Goal: Information Seeking & Learning: Learn about a topic

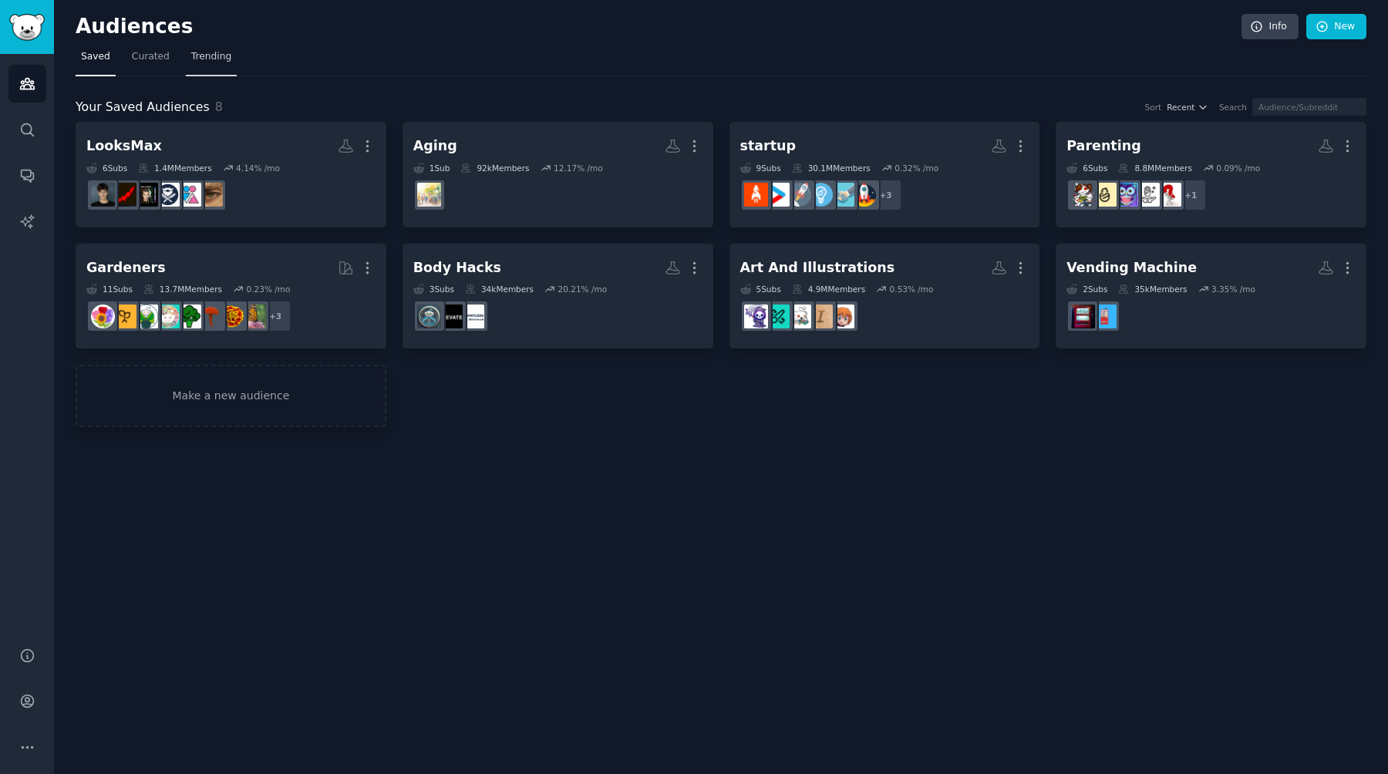
click at [220, 54] on span "Trending" at bounding box center [211, 57] width 40 height 14
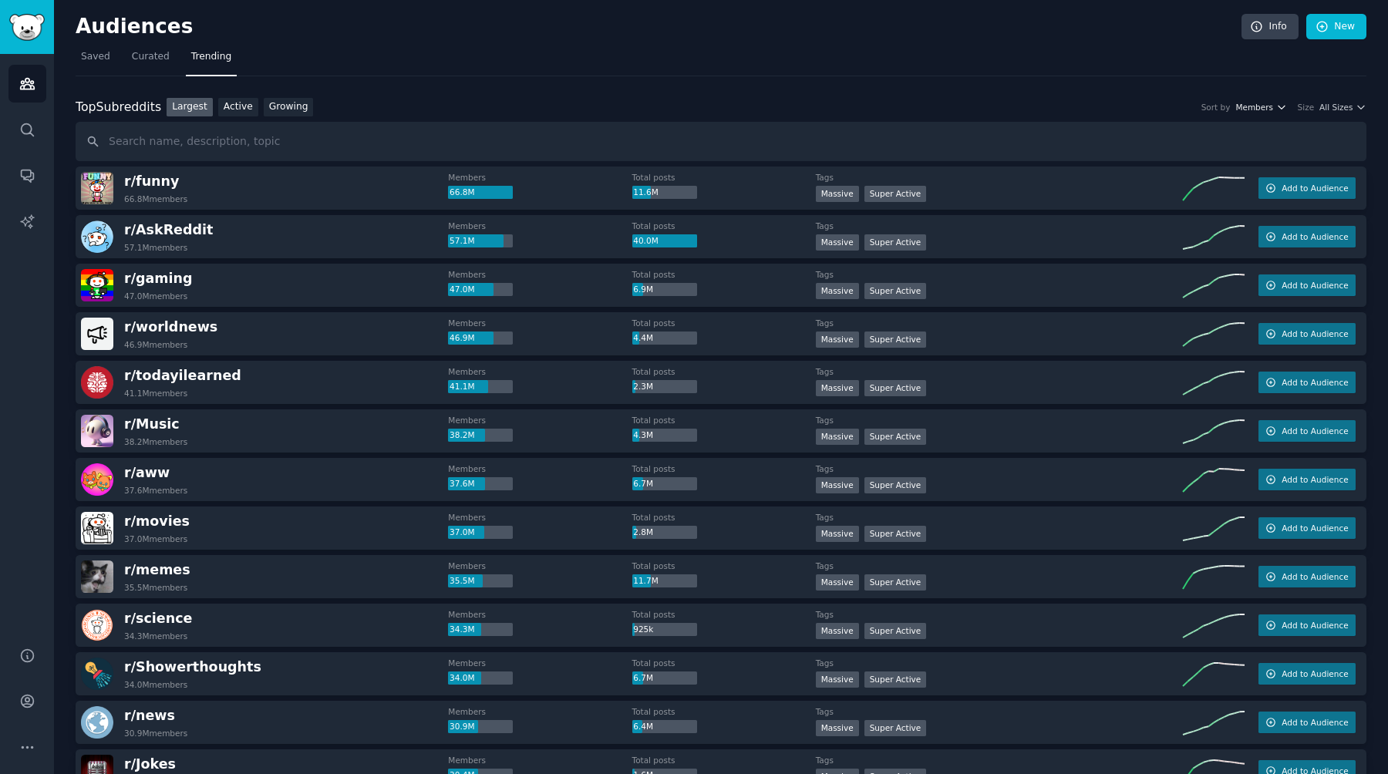
click at [1265, 108] on span "Members" at bounding box center [1255, 107] width 38 height 11
click at [1315, 103] on div "Size All Sizes" at bounding box center [1332, 107] width 69 height 11
click at [1332, 108] on span "All Sizes" at bounding box center [1336, 107] width 33 height 11
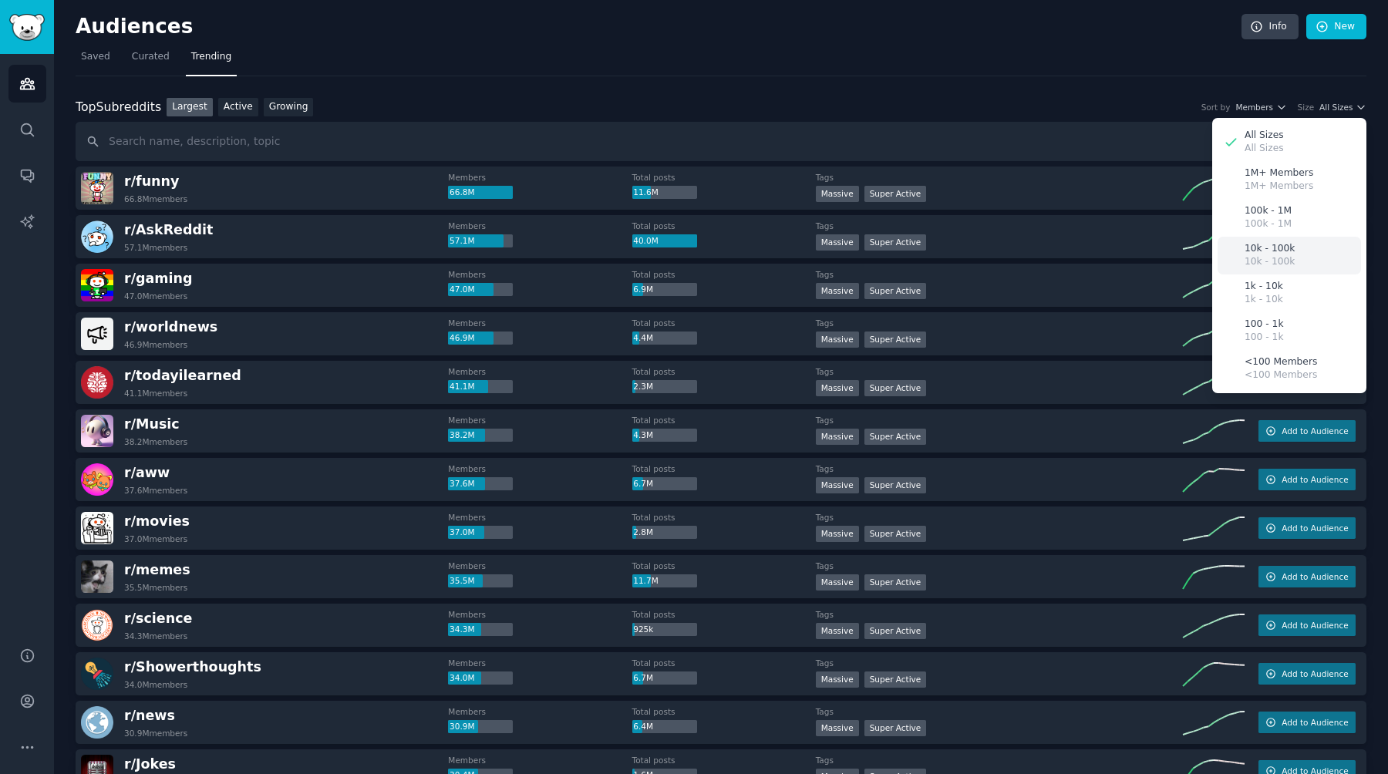
click at [1298, 254] on div "10k - 100k 10k - 100k" at bounding box center [1289, 256] width 143 height 38
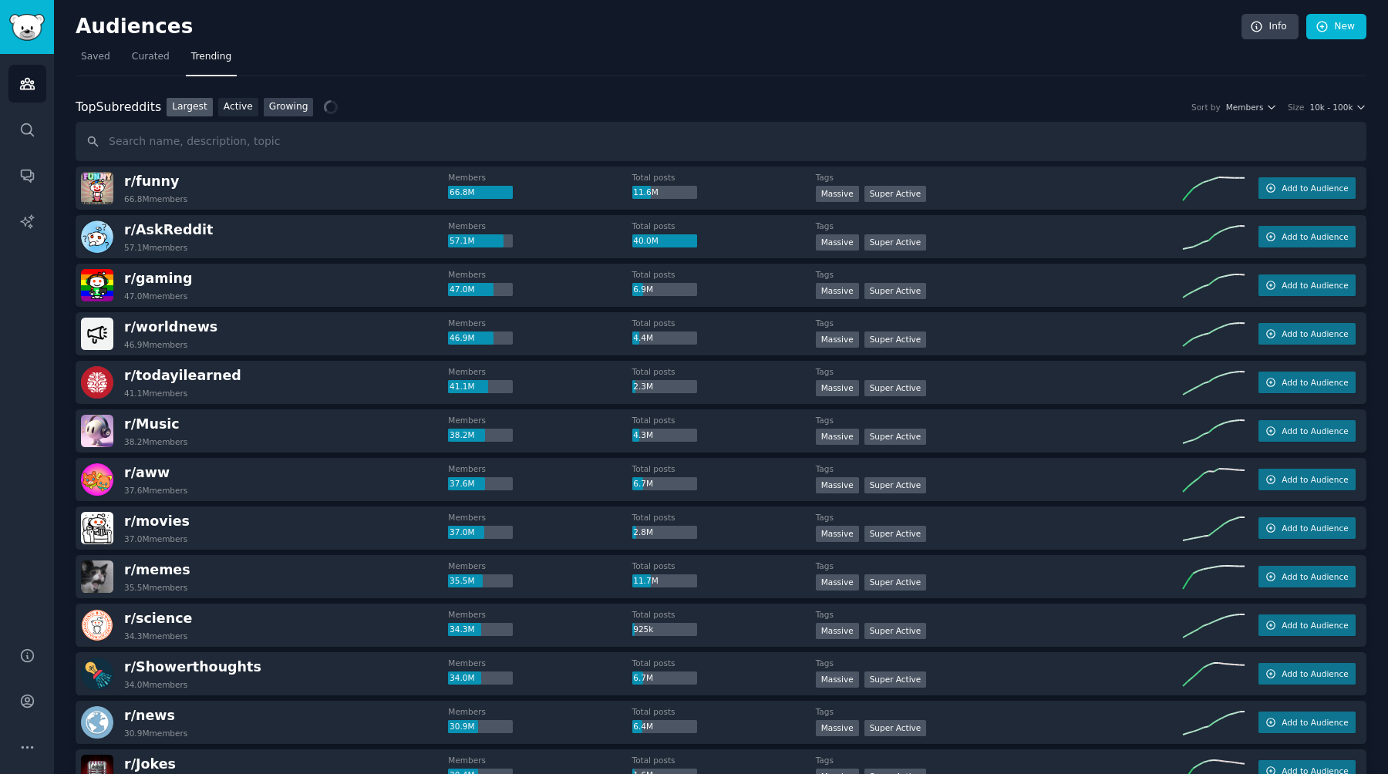
click at [290, 105] on link "Growing" at bounding box center [289, 107] width 50 height 19
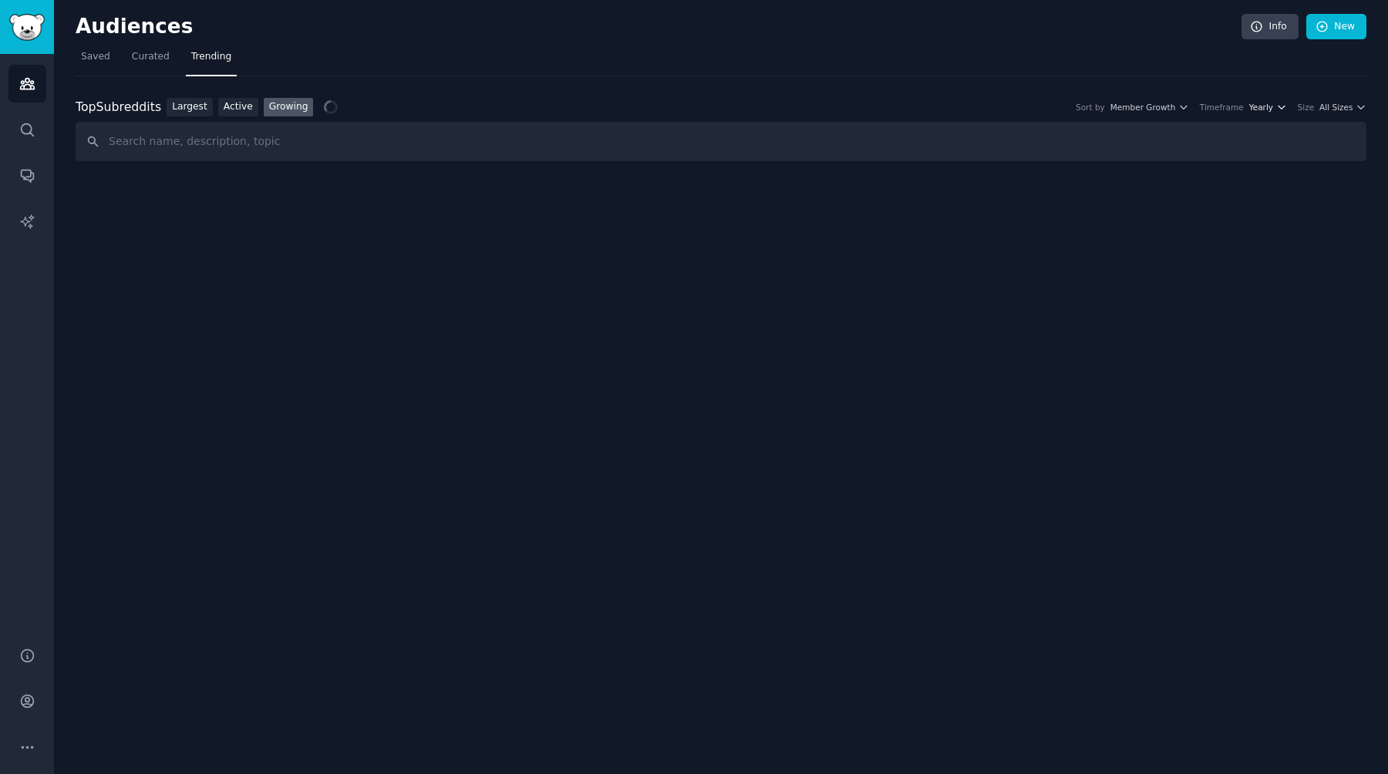
click at [1268, 111] on span "Yearly" at bounding box center [1261, 107] width 24 height 11
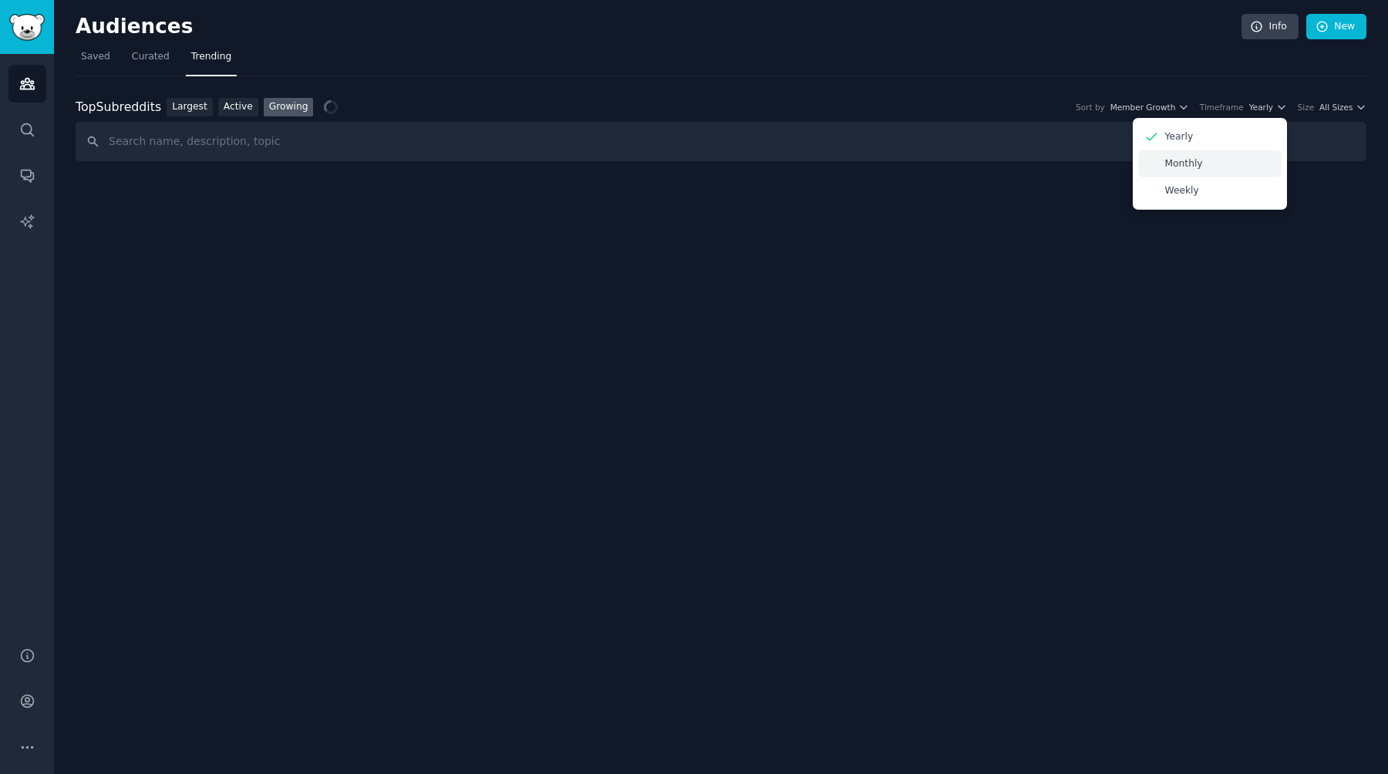
click at [1202, 162] on p "Monthly" at bounding box center [1184, 164] width 38 height 14
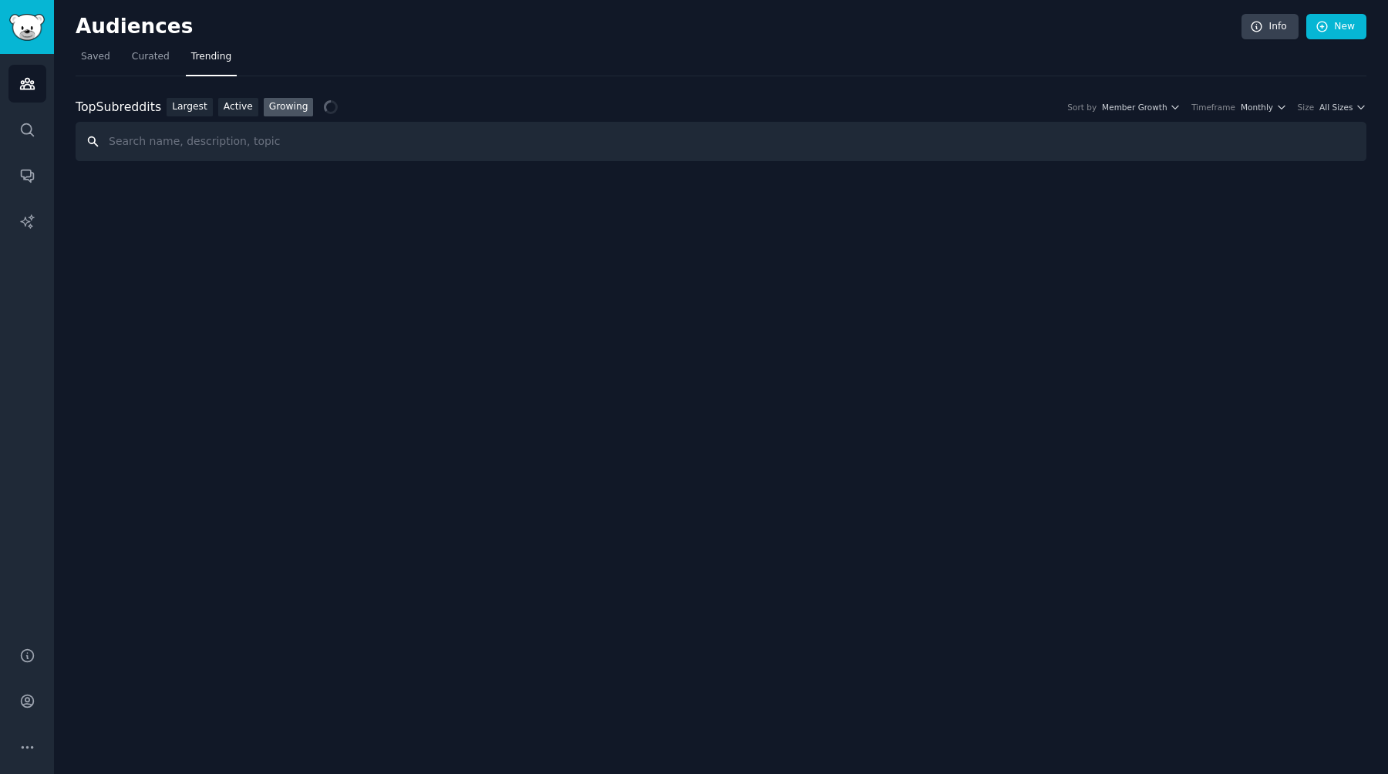
click at [929, 135] on input "text" at bounding box center [721, 141] width 1291 height 39
click at [891, 48] on nav "Saved Curated Trending" at bounding box center [721, 61] width 1291 height 32
click at [867, 85] on div "Top Subreddits Top Subreddits Largest Active Growing Sort by Member Growth Time…" at bounding box center [721, 119] width 1291 height 86
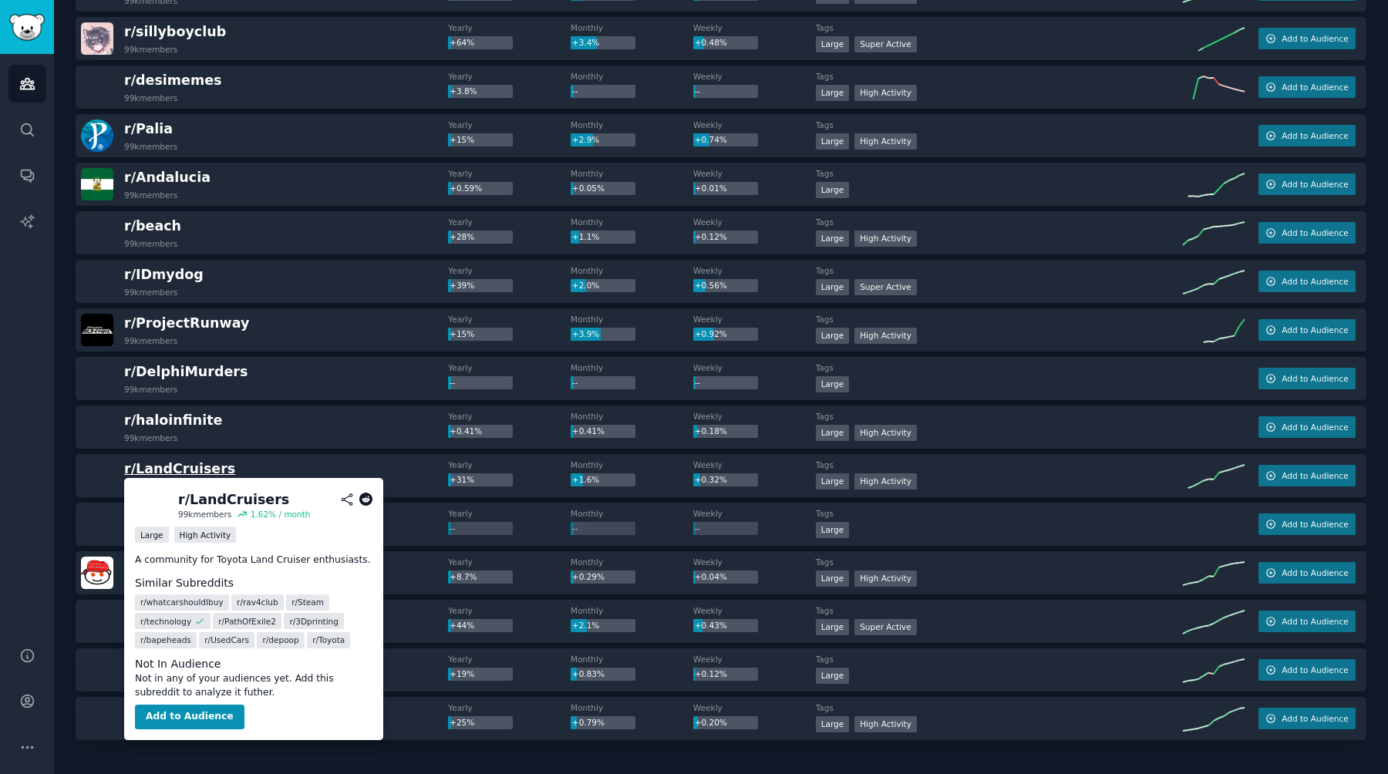
scroll to position [1843, 0]
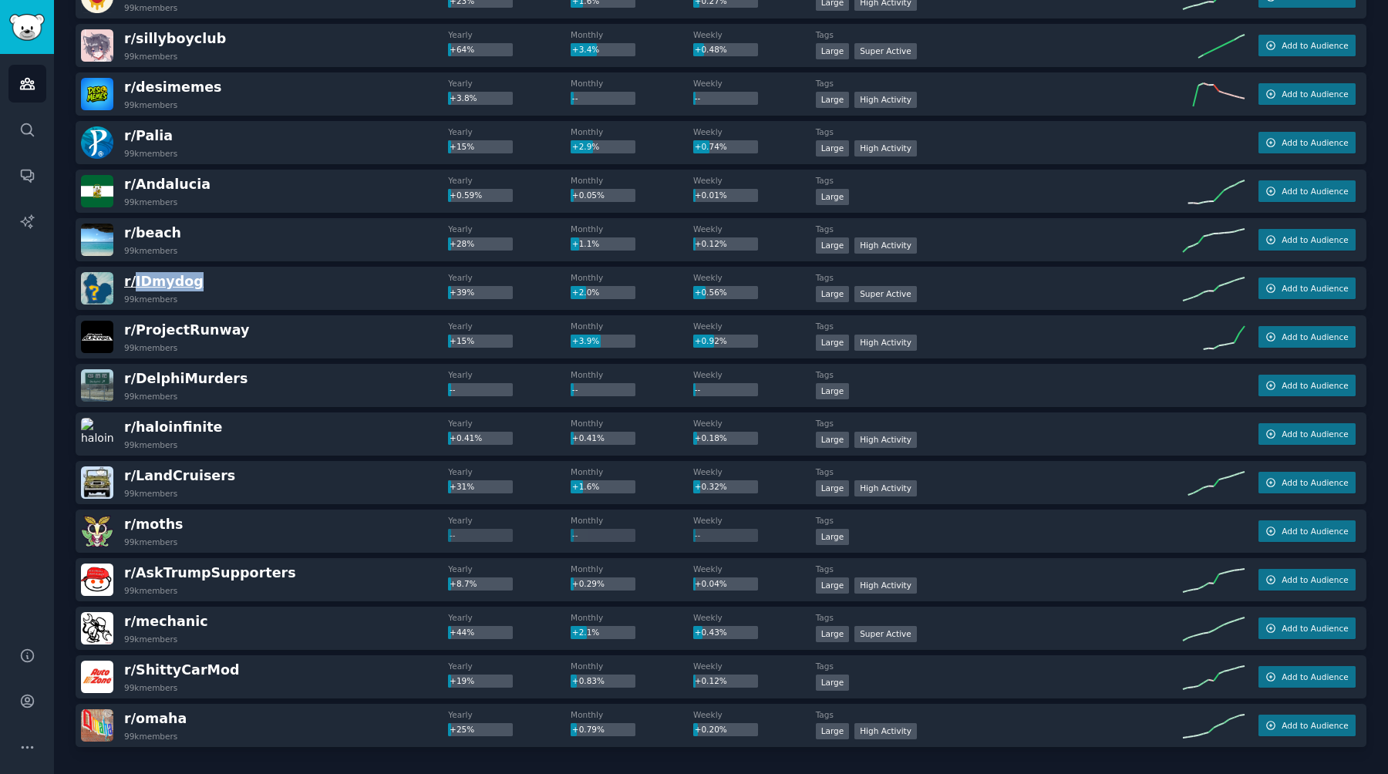
click at [174, 279] on span "r/ IDmydog" at bounding box center [163, 281] width 79 height 15
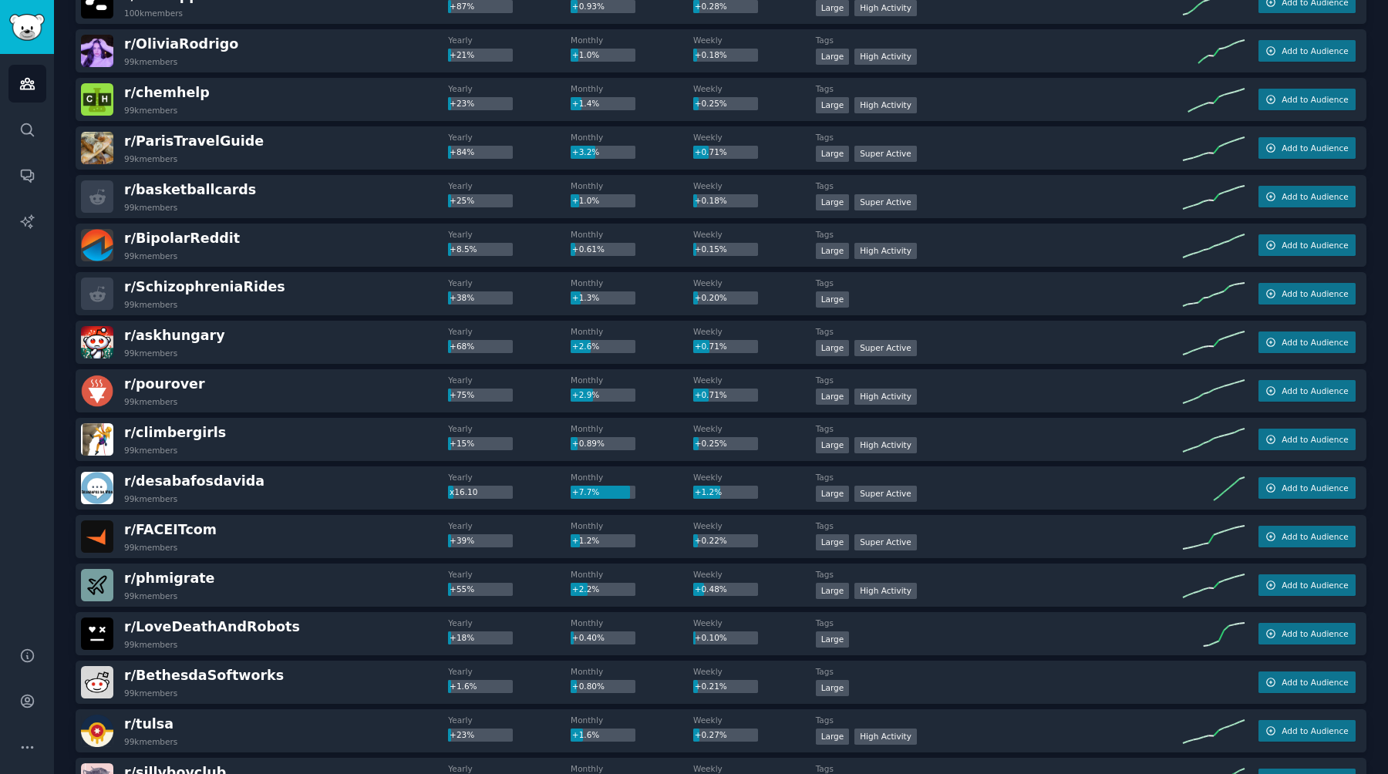
scroll to position [1921, 0]
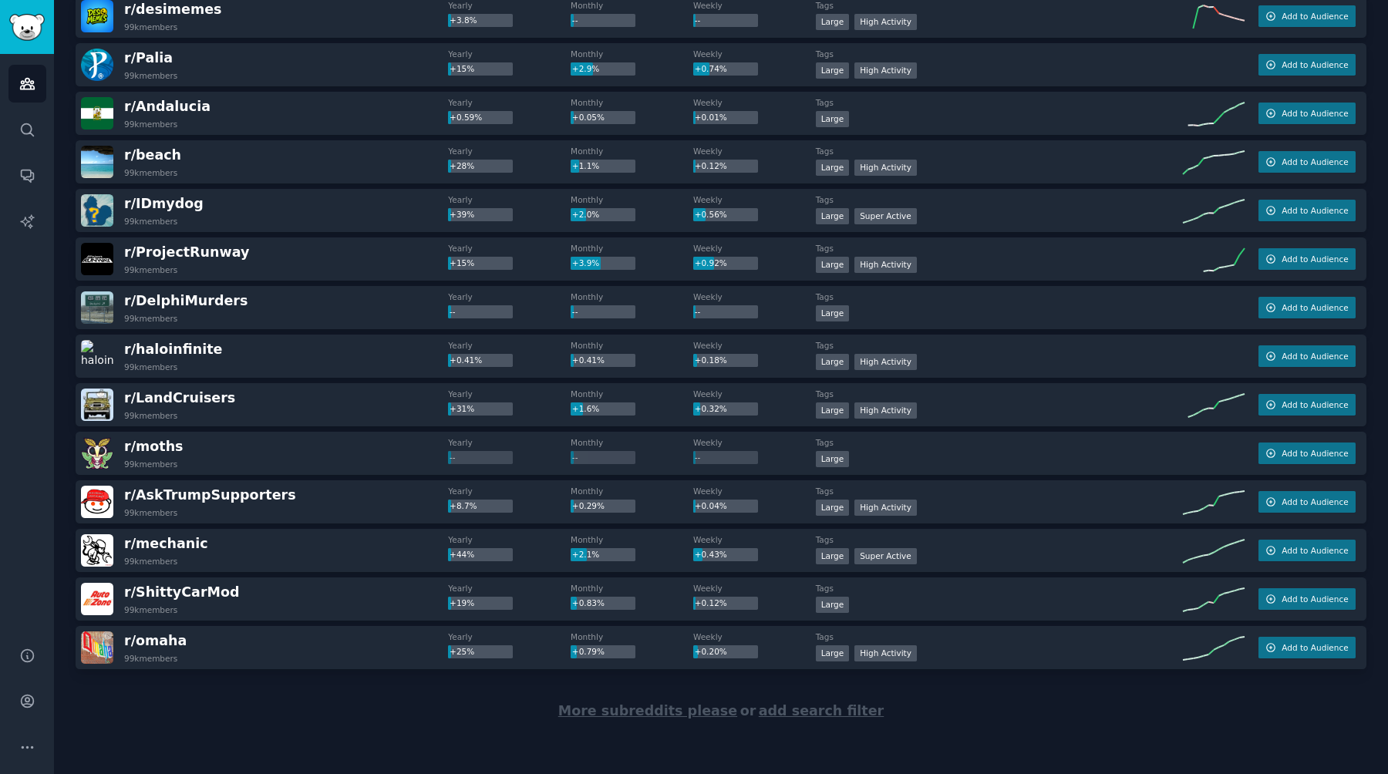
click at [669, 712] on span "More subreddits please" at bounding box center [647, 710] width 179 height 15
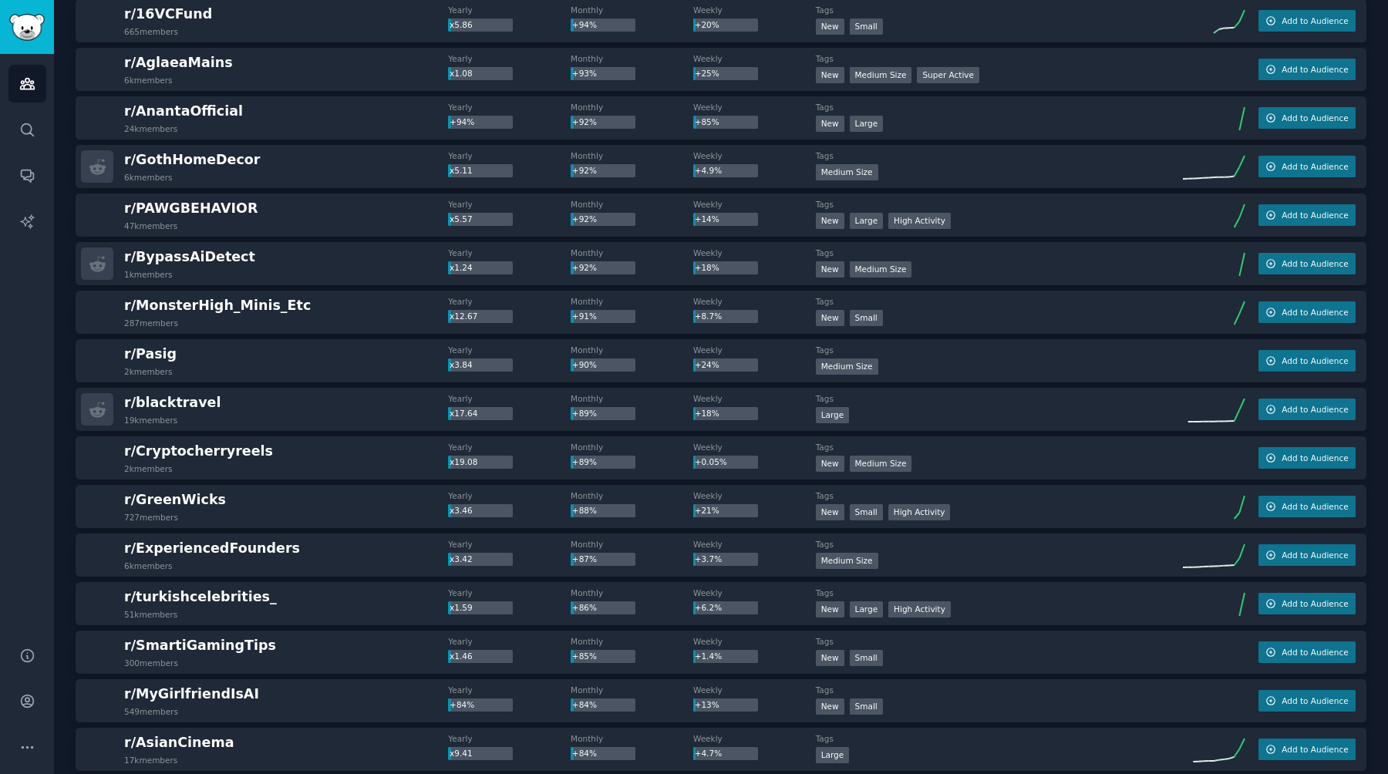
scroll to position [4350, 0]
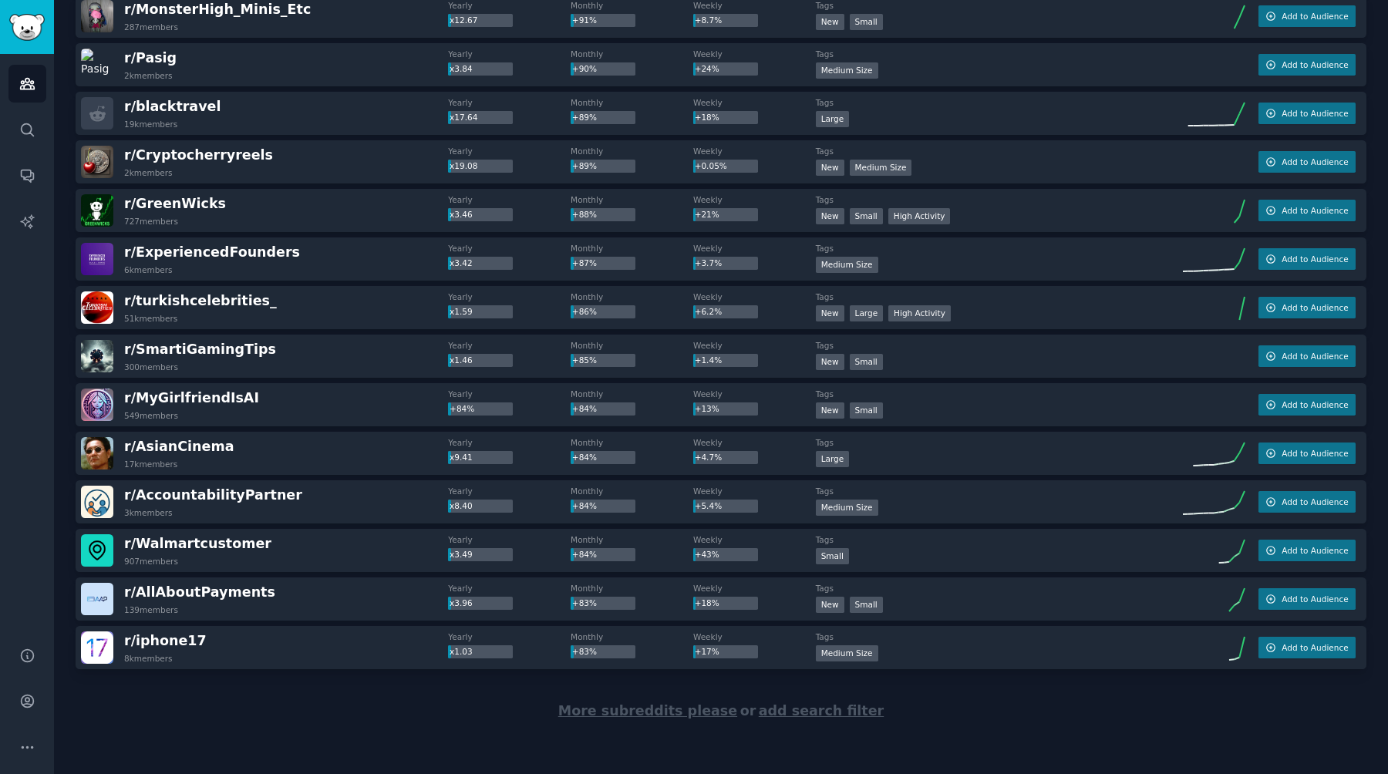
click at [806, 710] on span "add search filter" at bounding box center [821, 710] width 125 height 15
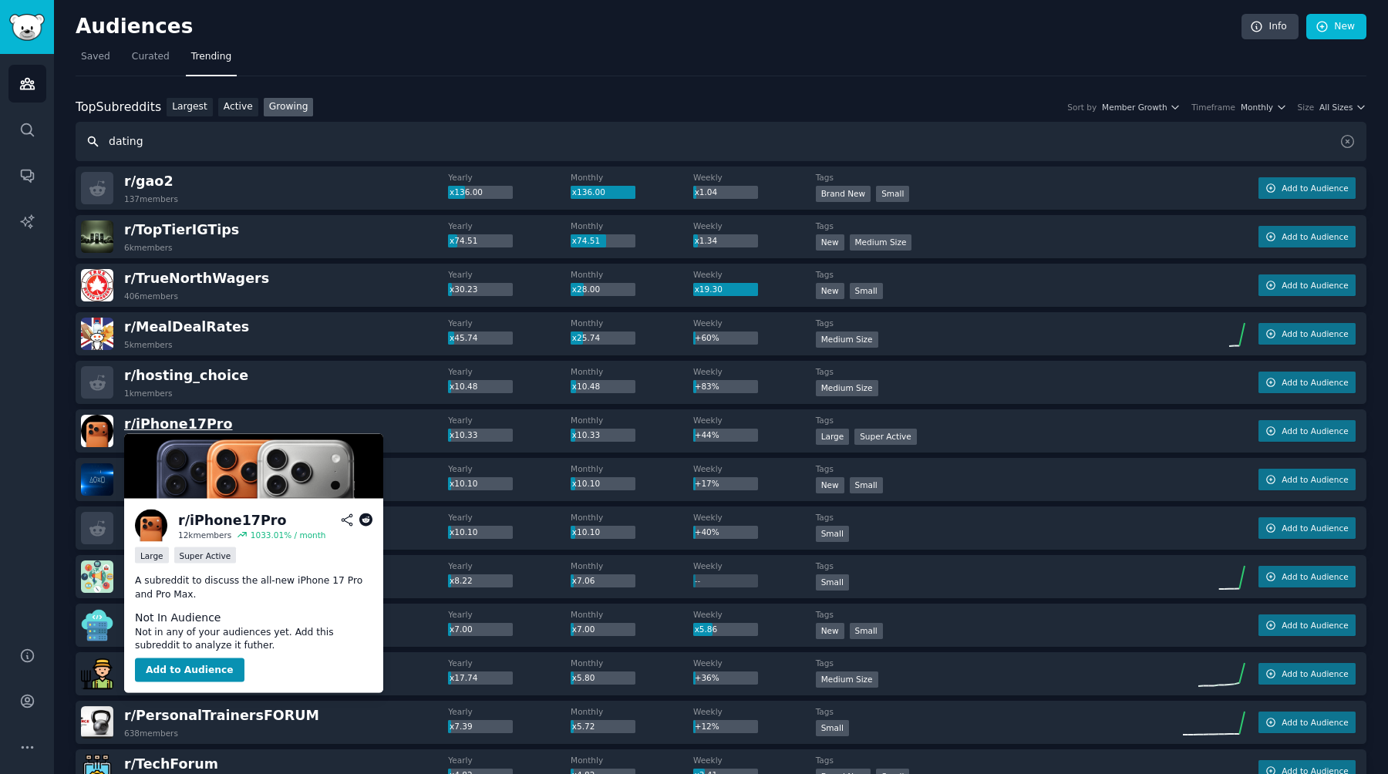
type input "dating"
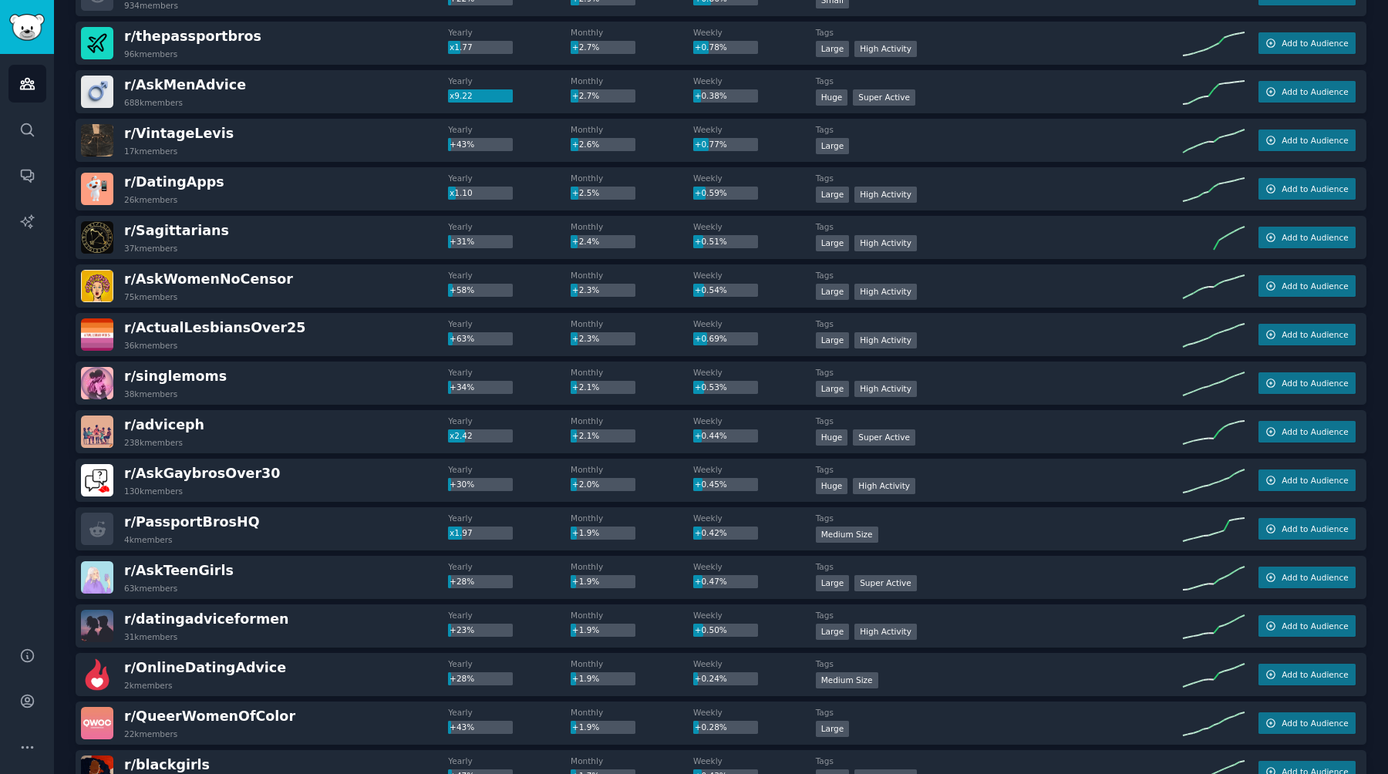
scroll to position [1033, 0]
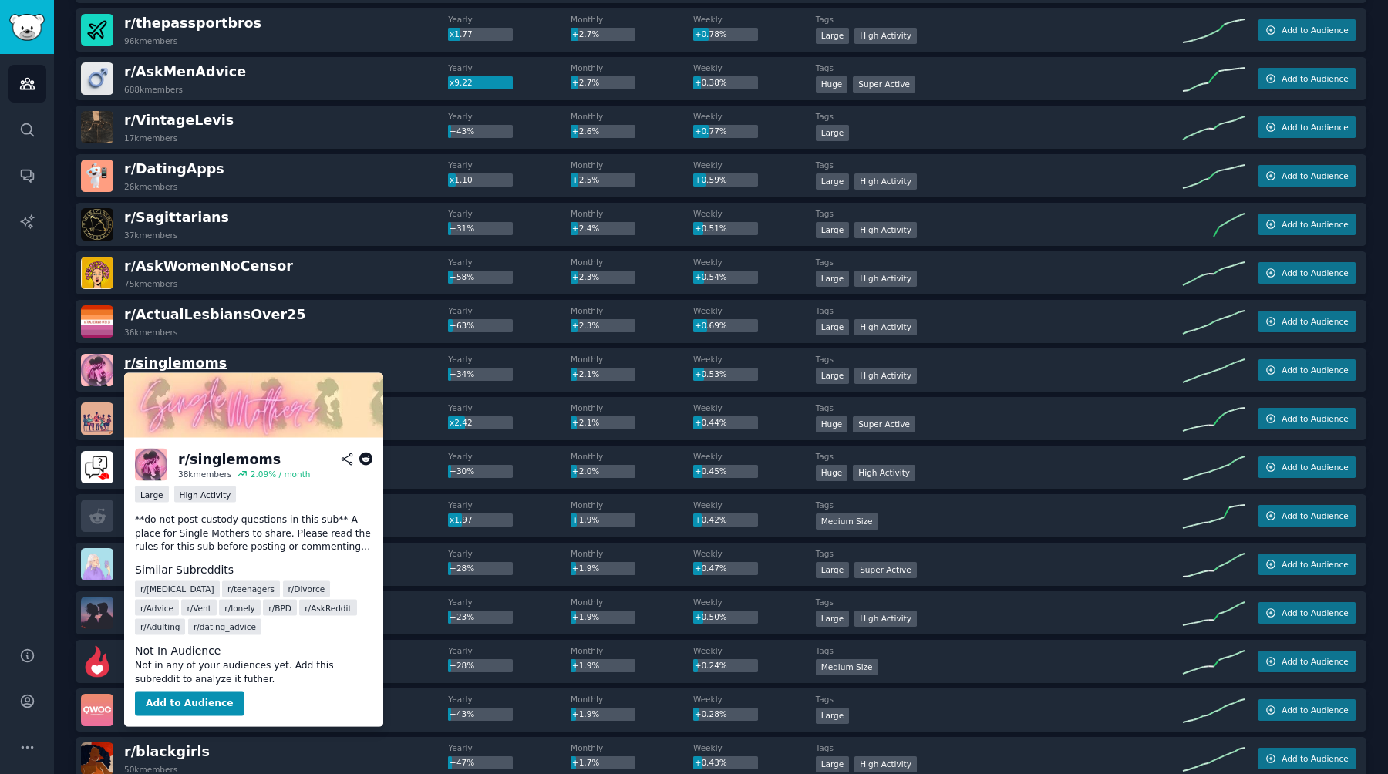
click at [193, 359] on span "r/ singlemoms" at bounding box center [175, 363] width 103 height 15
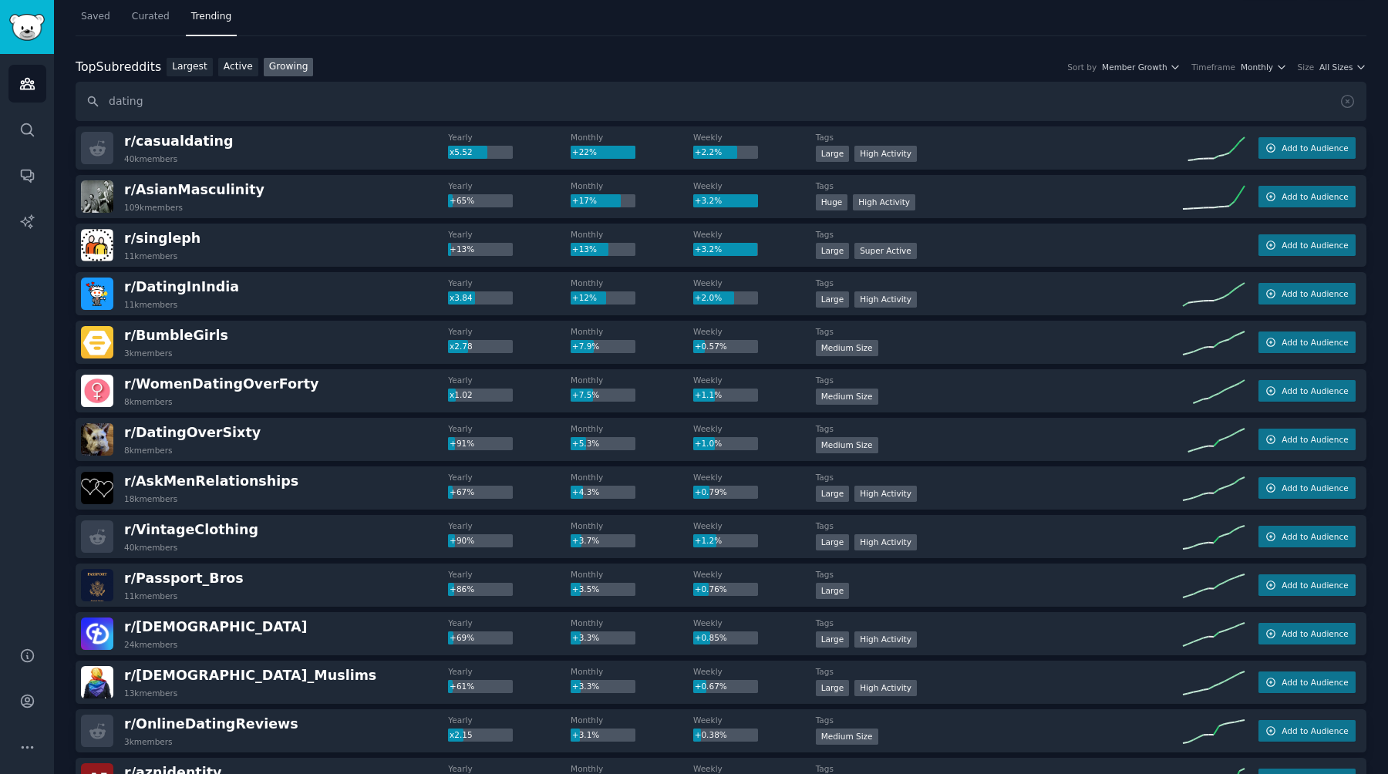
scroll to position [0, 0]
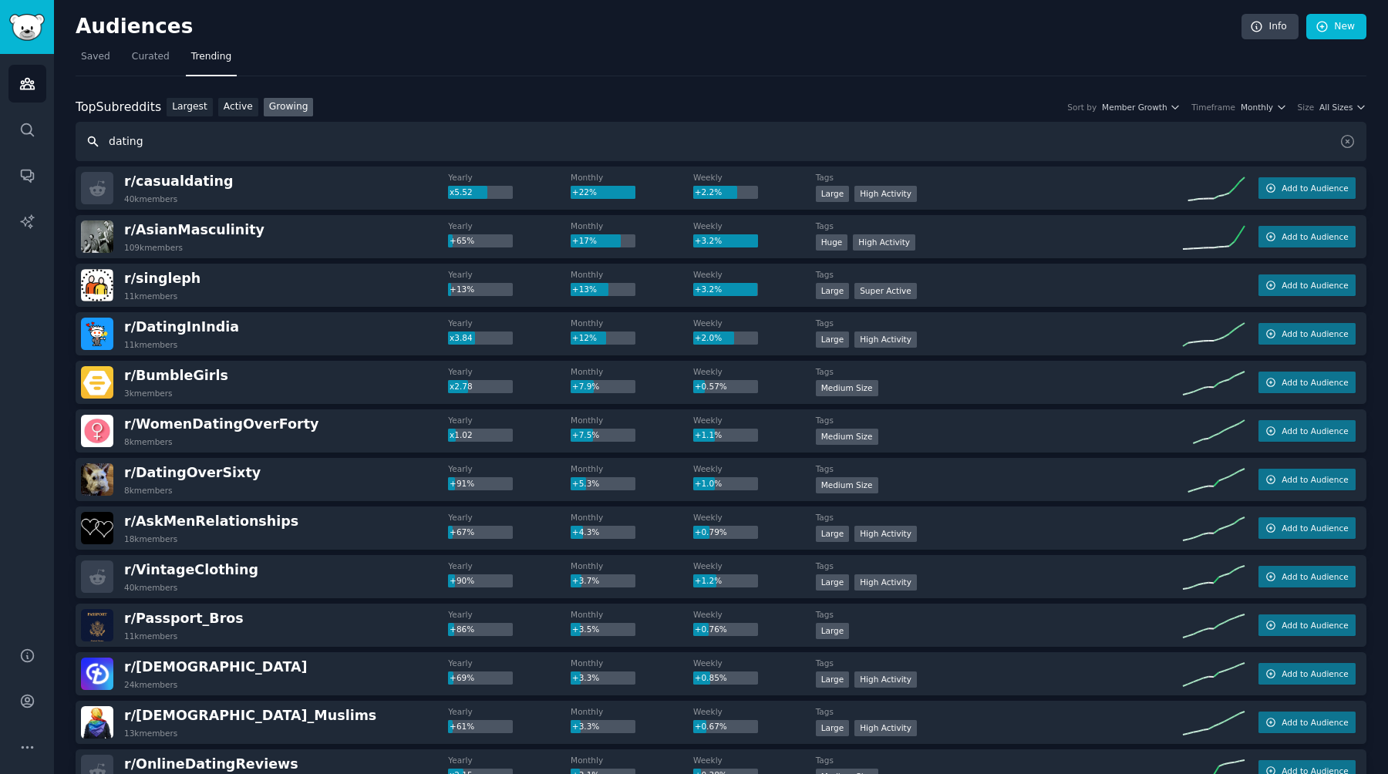
click at [146, 141] on input "dating" at bounding box center [721, 141] width 1291 height 39
type input "housing"
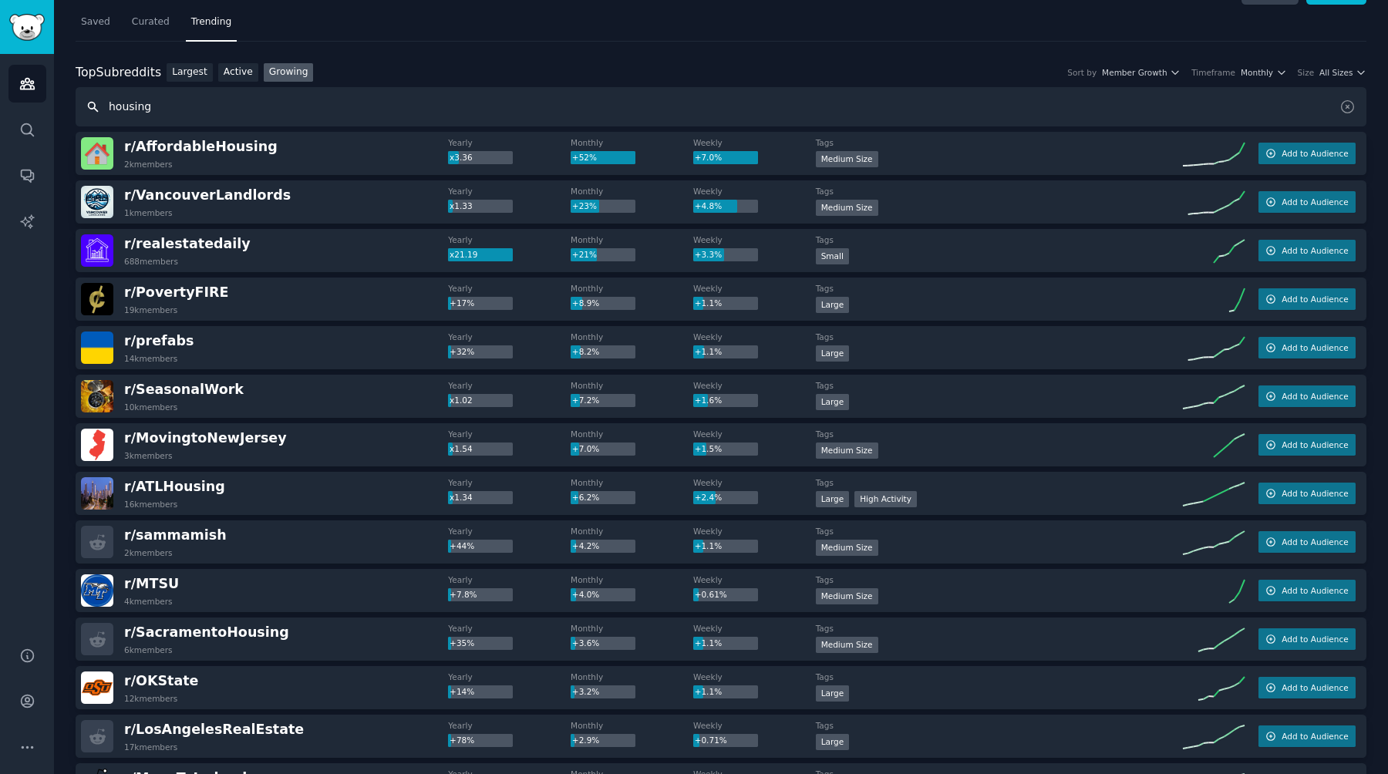
scroll to position [39, 0]
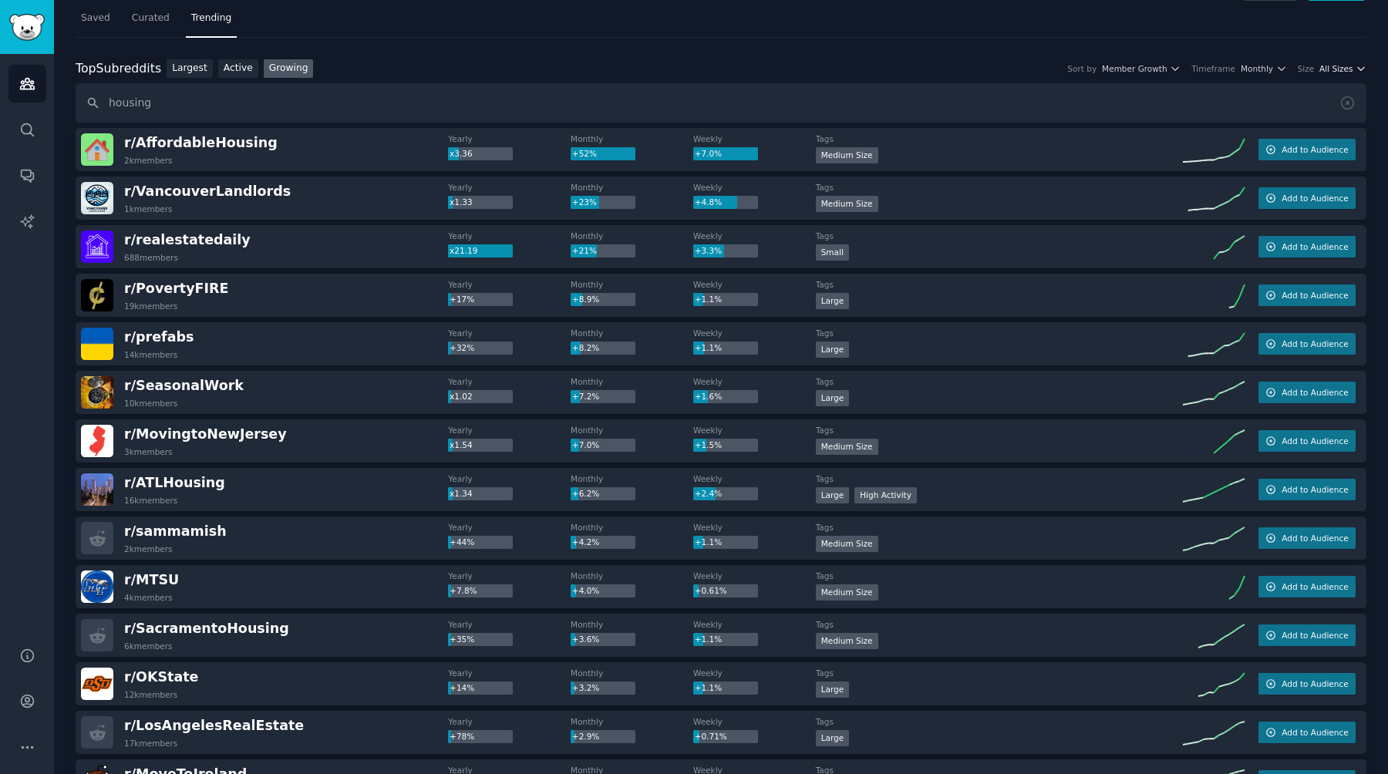
click at [1341, 62] on div "Top Subreddits Top Subreddits Largest Active Growing Sort by Member Growth Time…" at bounding box center [721, 68] width 1291 height 19
click at [1340, 64] on span "All Sizes" at bounding box center [1336, 68] width 33 height 11
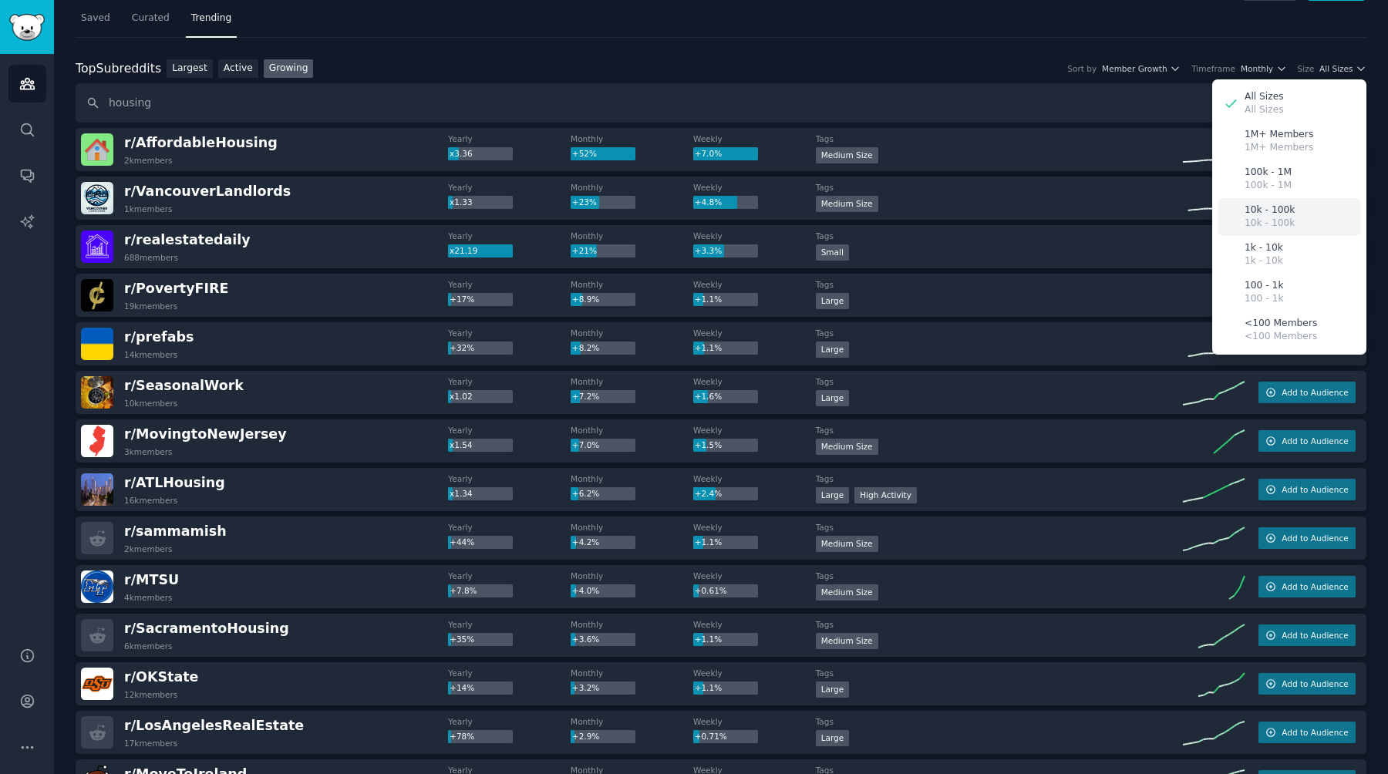
click at [1282, 217] on div "10k - 100k 10k - 100k" at bounding box center [1270, 217] width 50 height 27
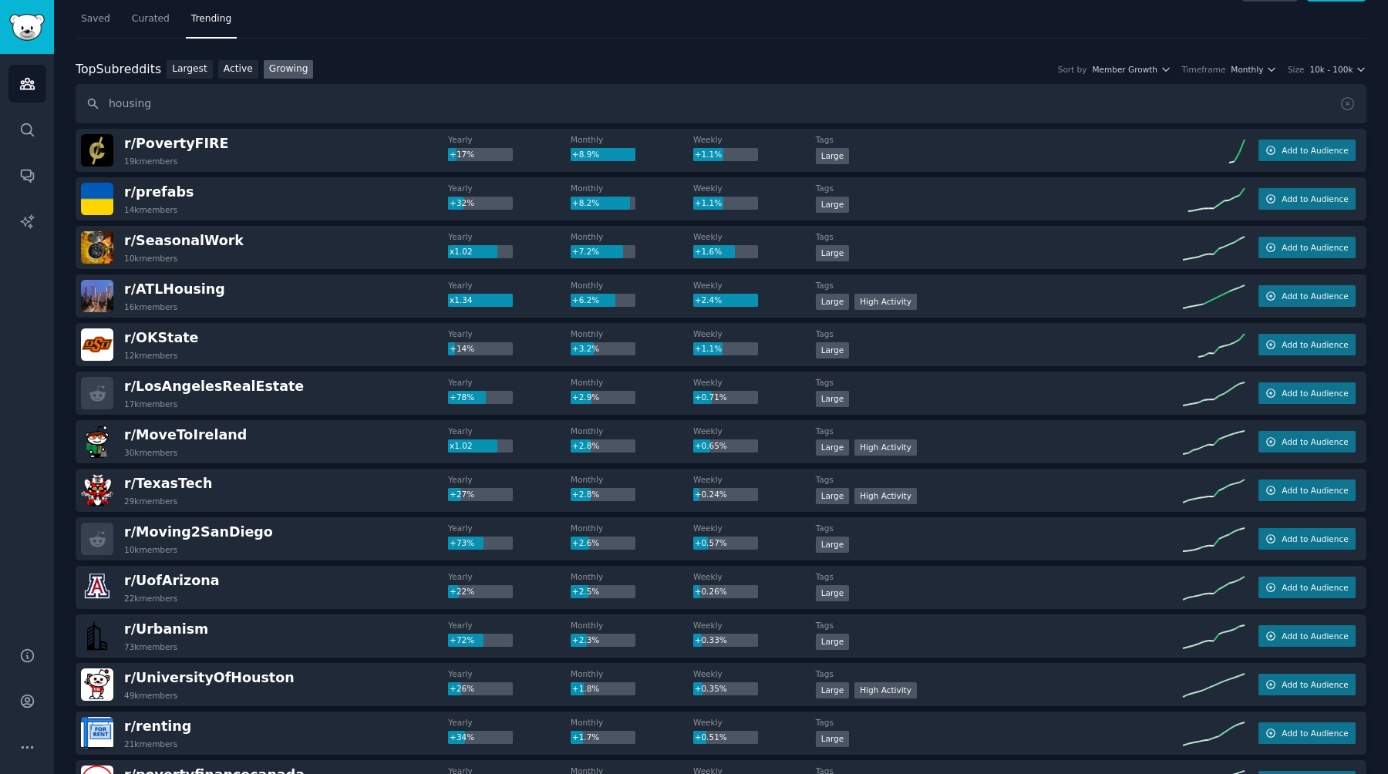
scroll to position [0, 0]
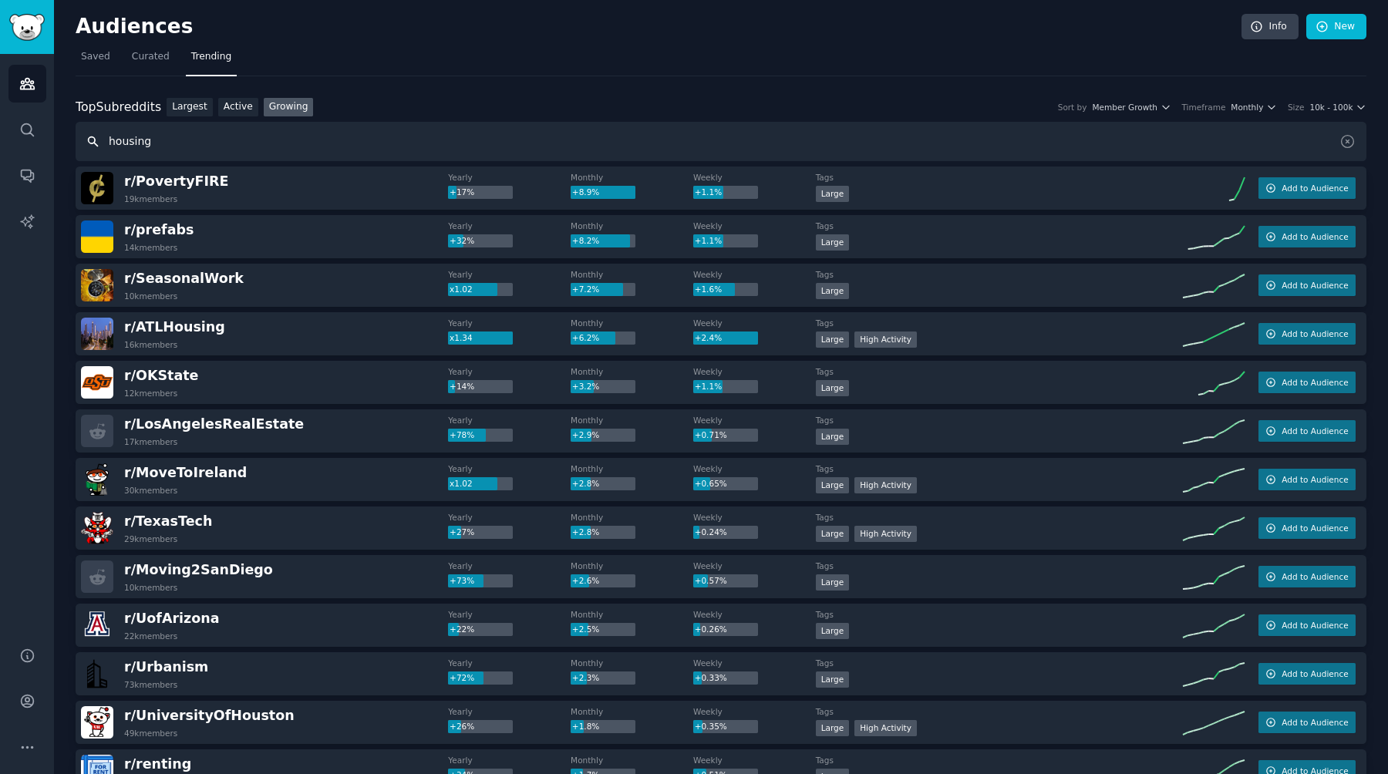
click at [274, 149] on input "housing" at bounding box center [721, 141] width 1291 height 39
click at [1142, 107] on span "Member Growth" at bounding box center [1125, 107] width 66 height 11
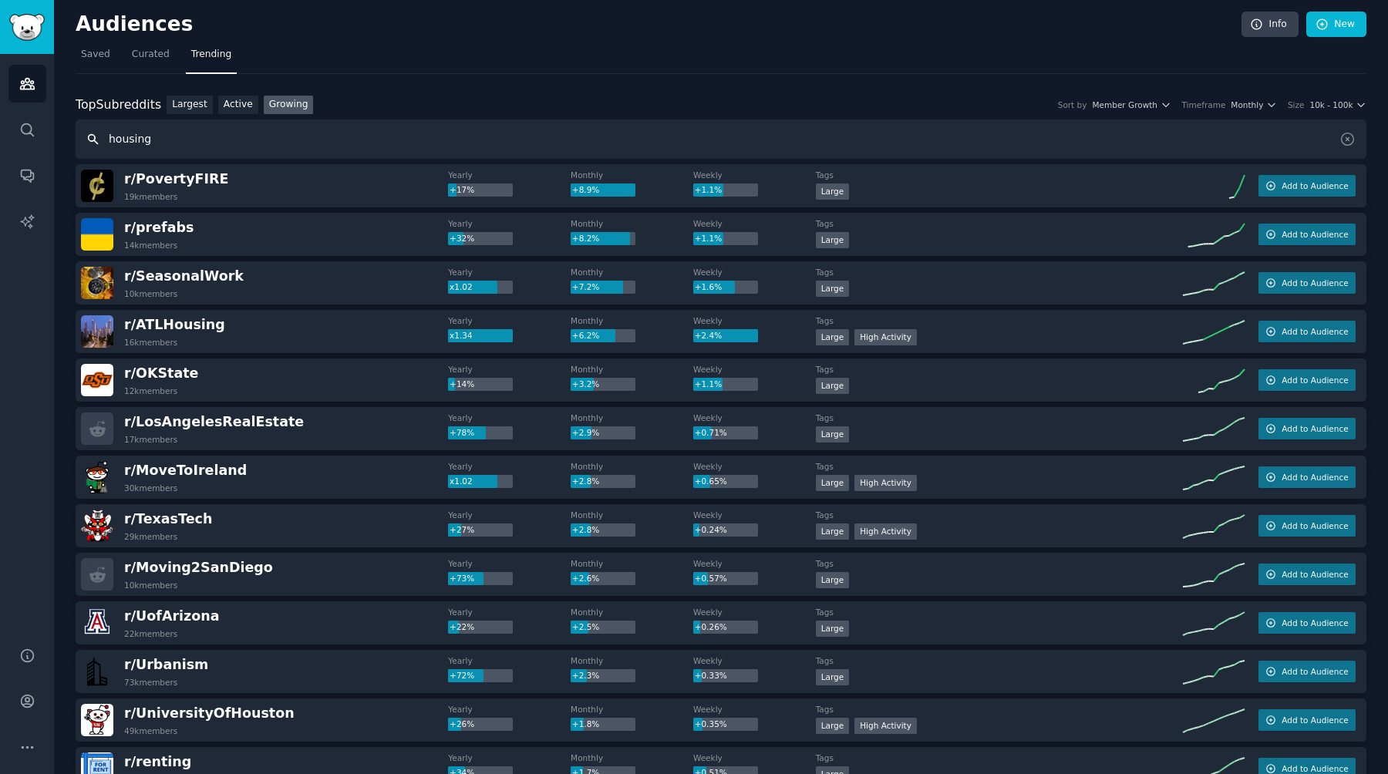
click at [212, 141] on input "housing" at bounding box center [721, 139] width 1291 height 39
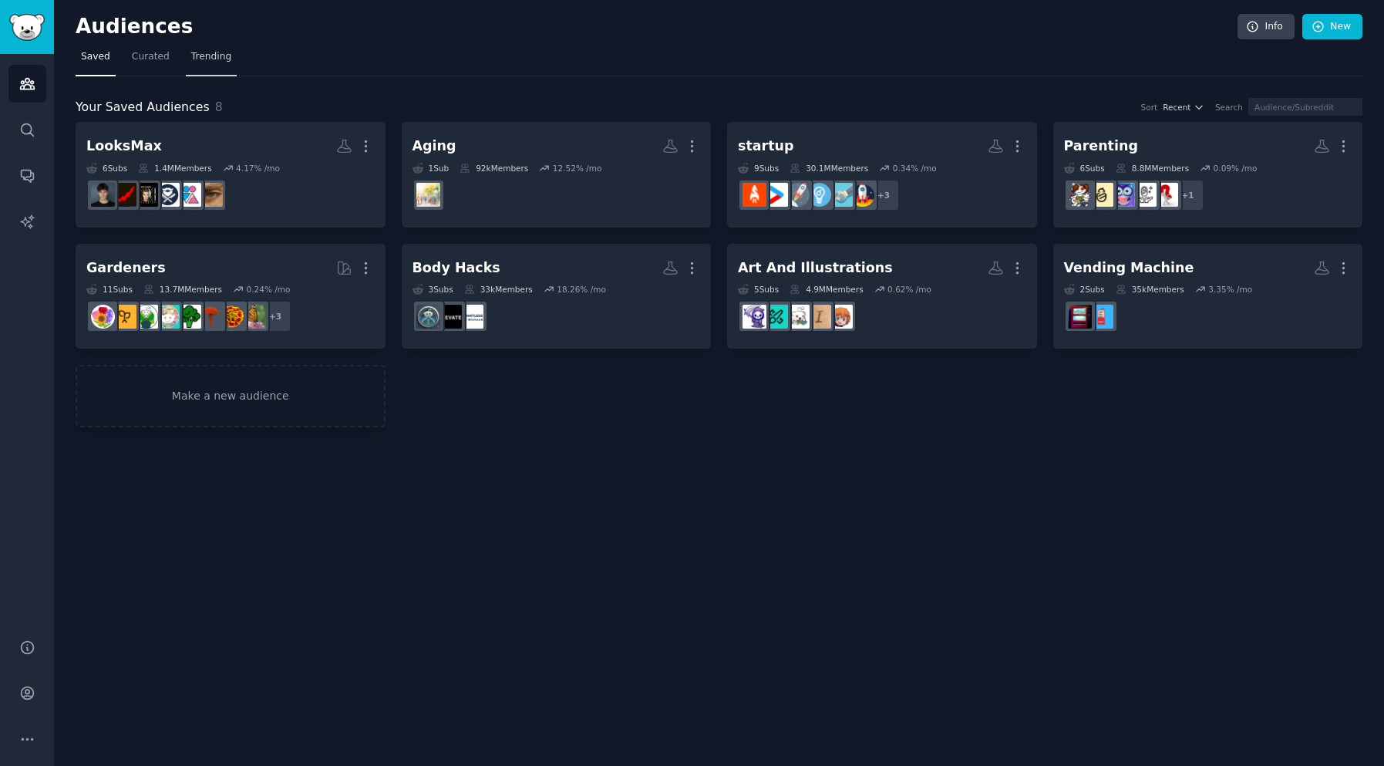
click at [217, 62] on span "Trending" at bounding box center [211, 57] width 40 height 14
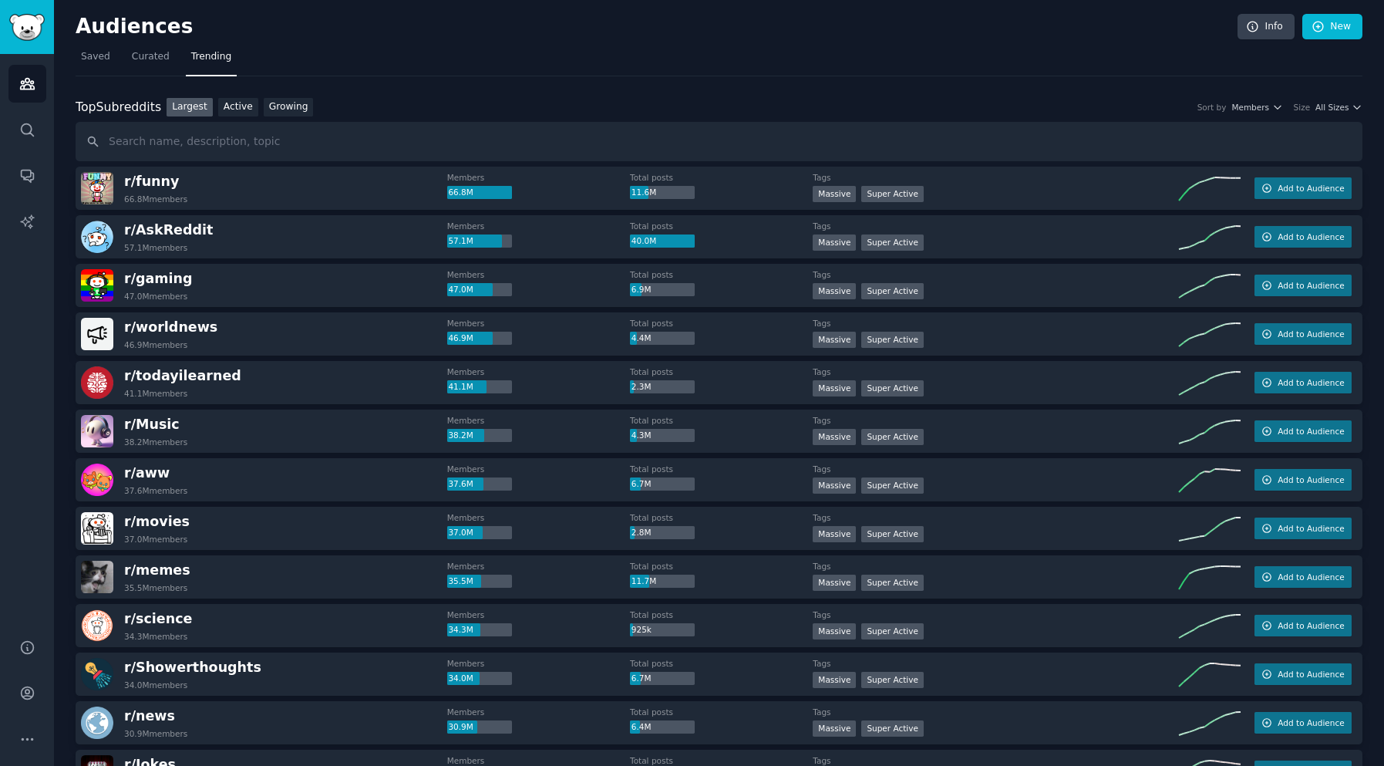
click at [214, 141] on input "text" at bounding box center [719, 141] width 1287 height 39
type input "construction"
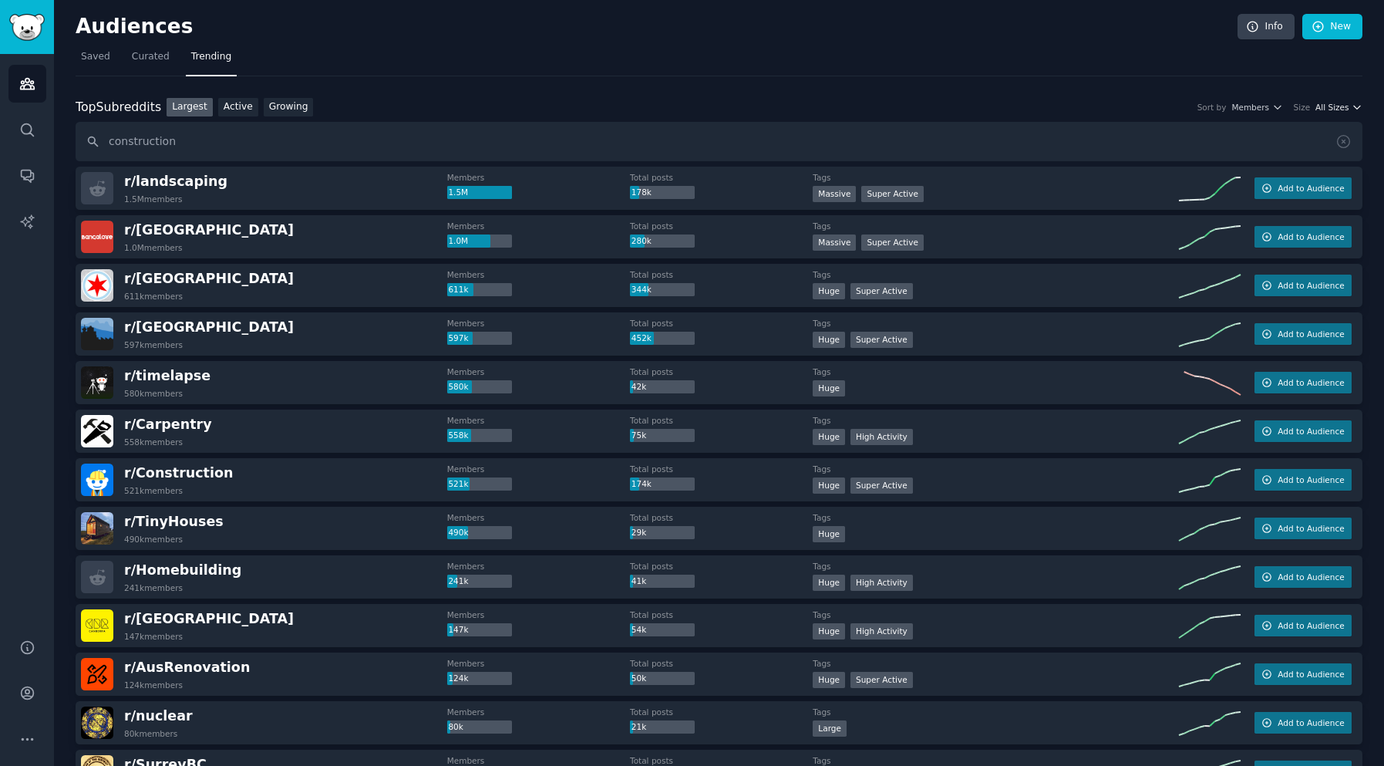
click at [1335, 110] on span "All Sizes" at bounding box center [1332, 107] width 33 height 11
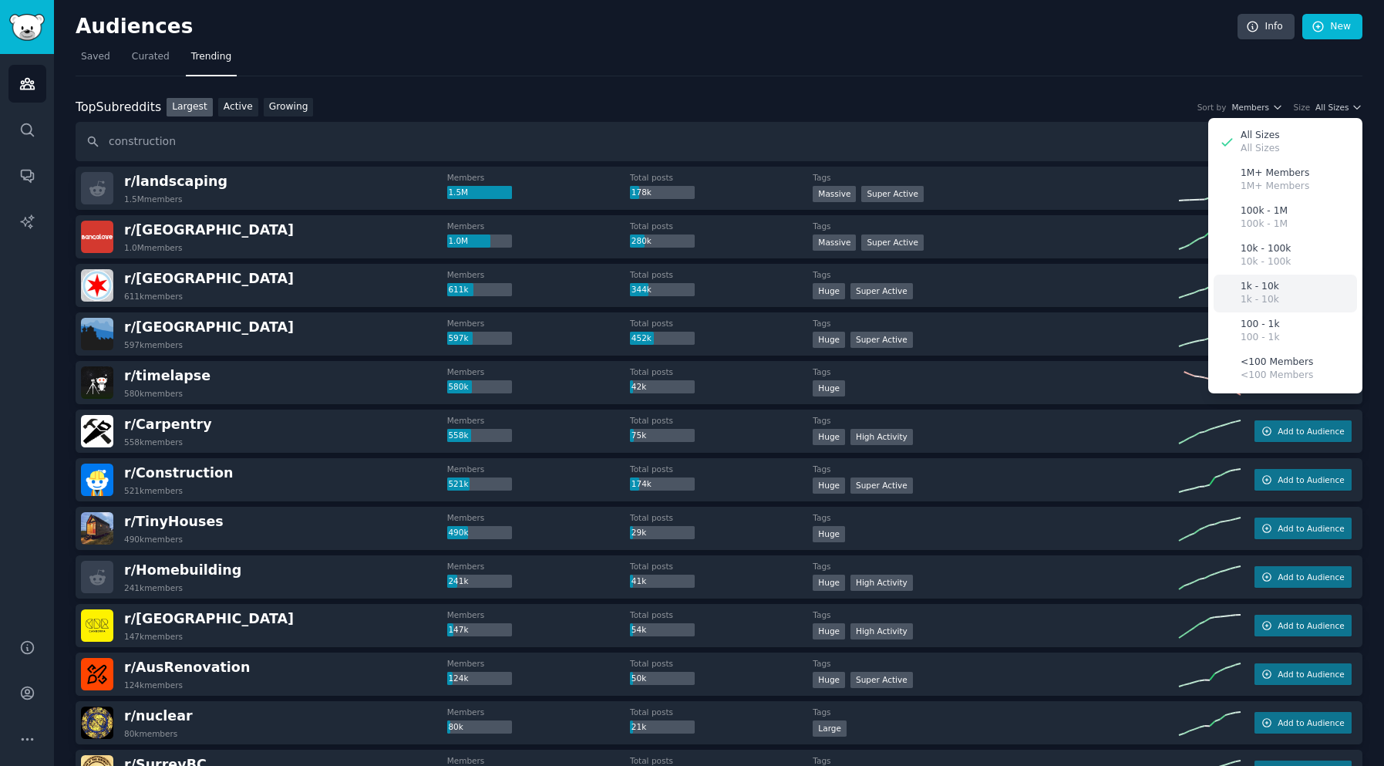
scroll to position [5, 5]
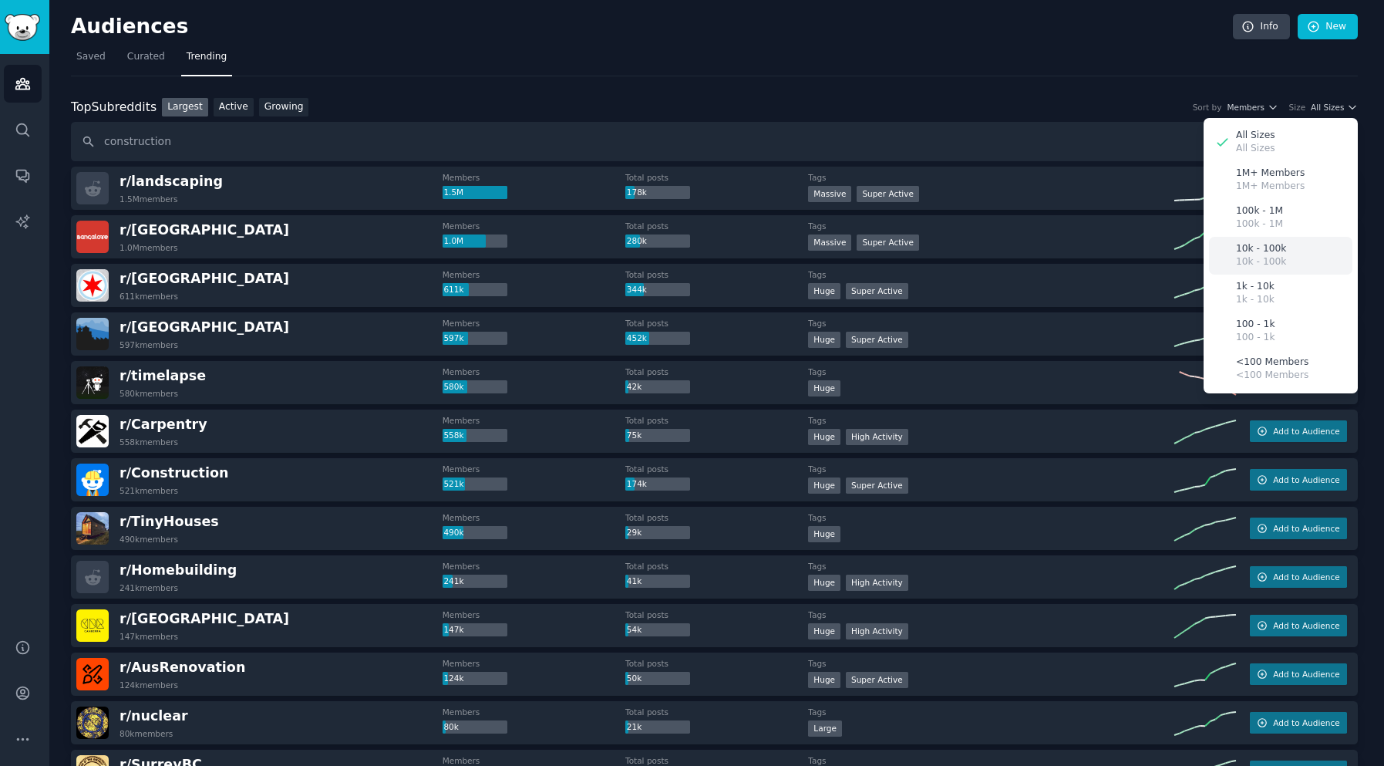
click at [1284, 246] on div "10k - 100k 10k - 100k" at bounding box center [1280, 256] width 143 height 38
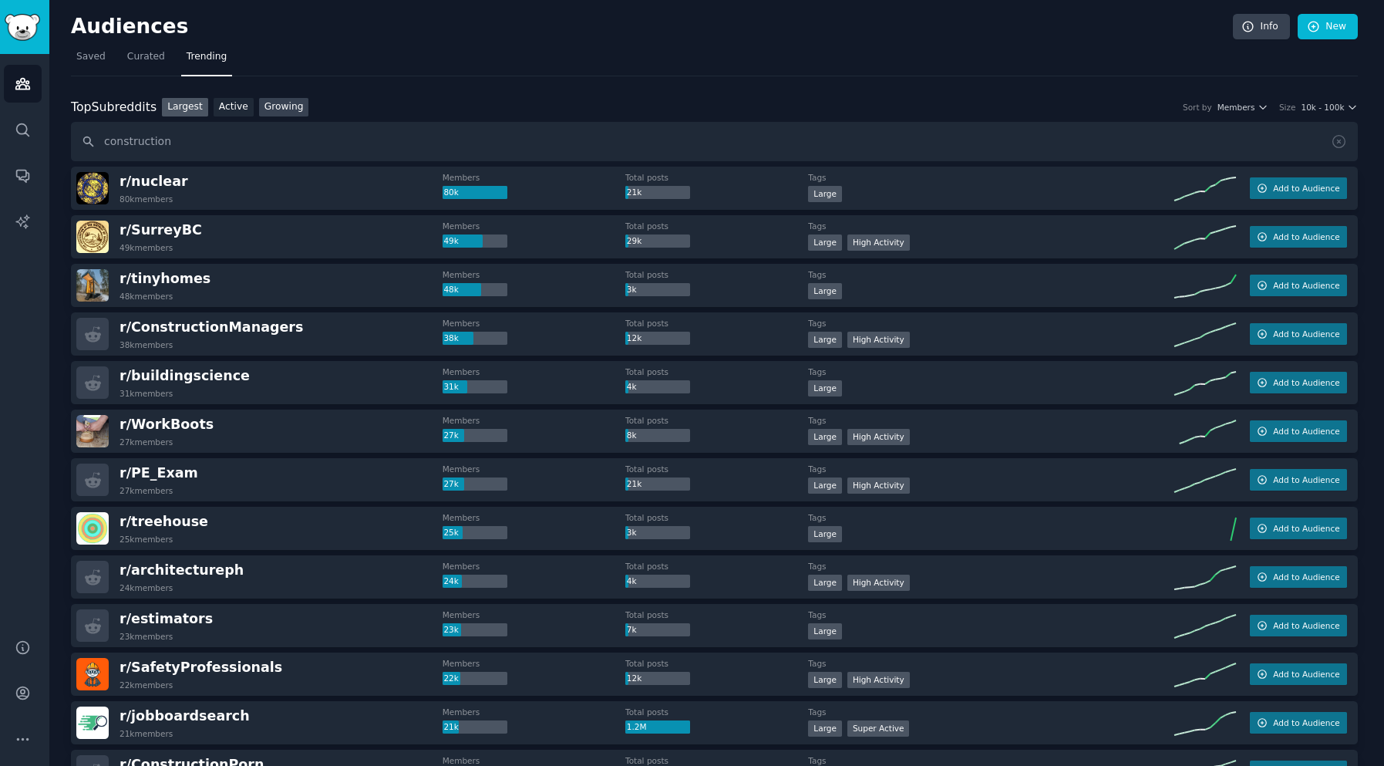
scroll to position [2, 0]
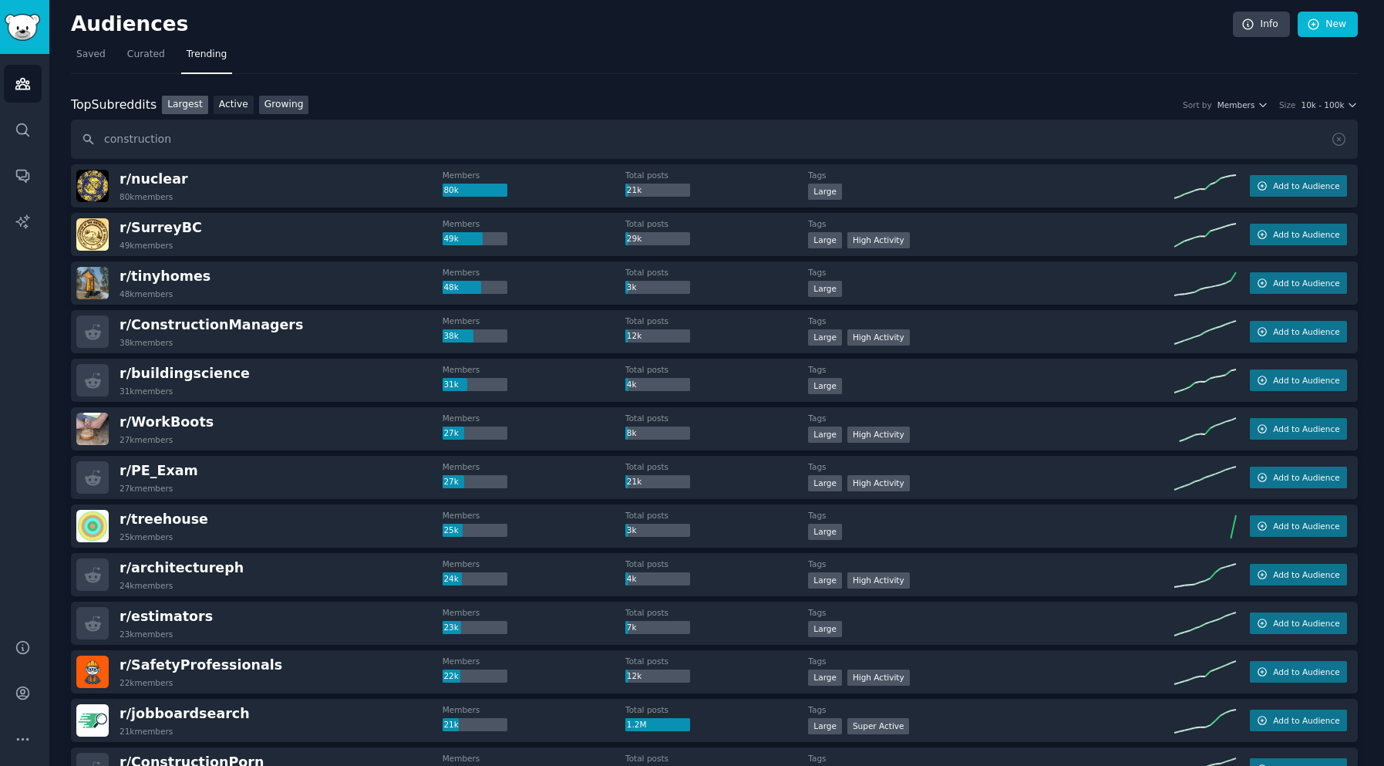
click at [293, 100] on link "Growing" at bounding box center [284, 105] width 50 height 19
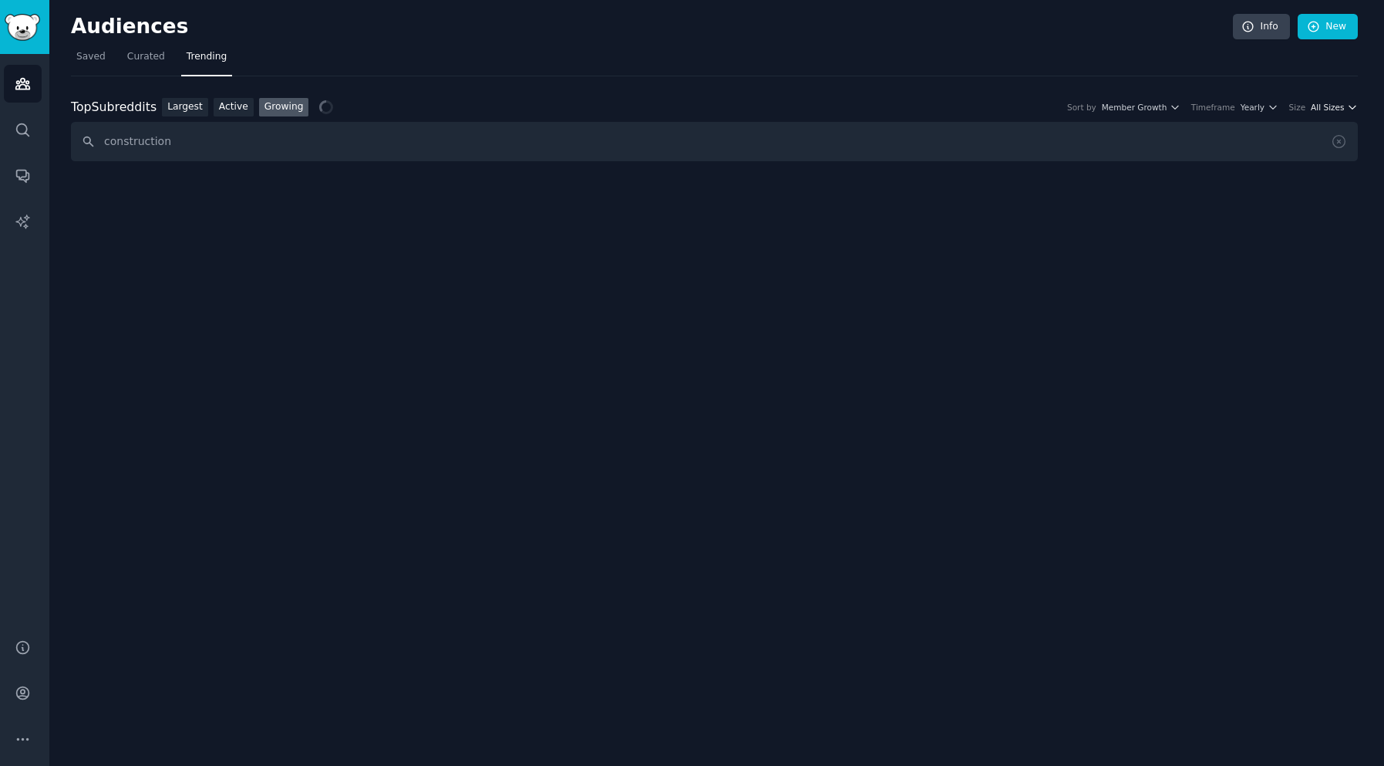
click at [1327, 107] on span "All Sizes" at bounding box center [1327, 107] width 33 height 11
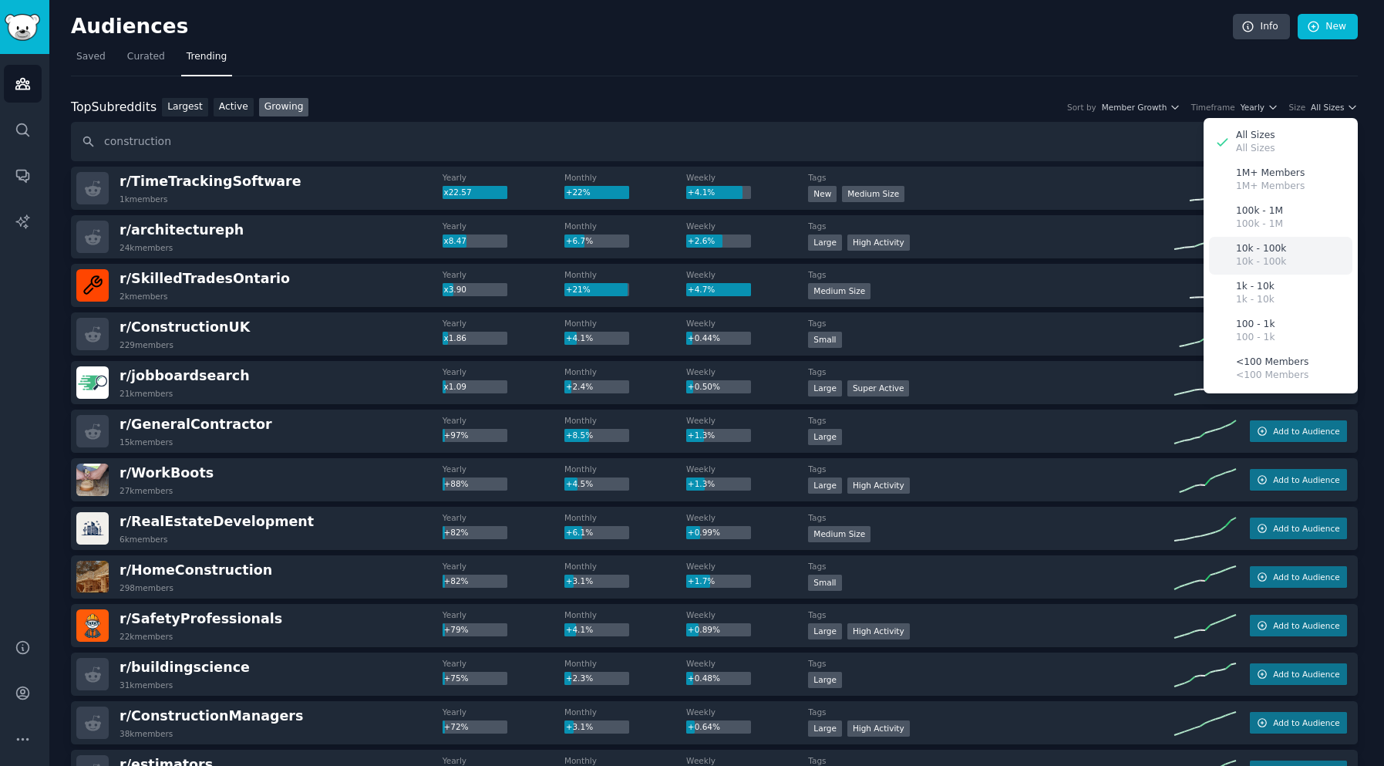
click at [1266, 246] on p "10k - 100k" at bounding box center [1261, 249] width 50 height 14
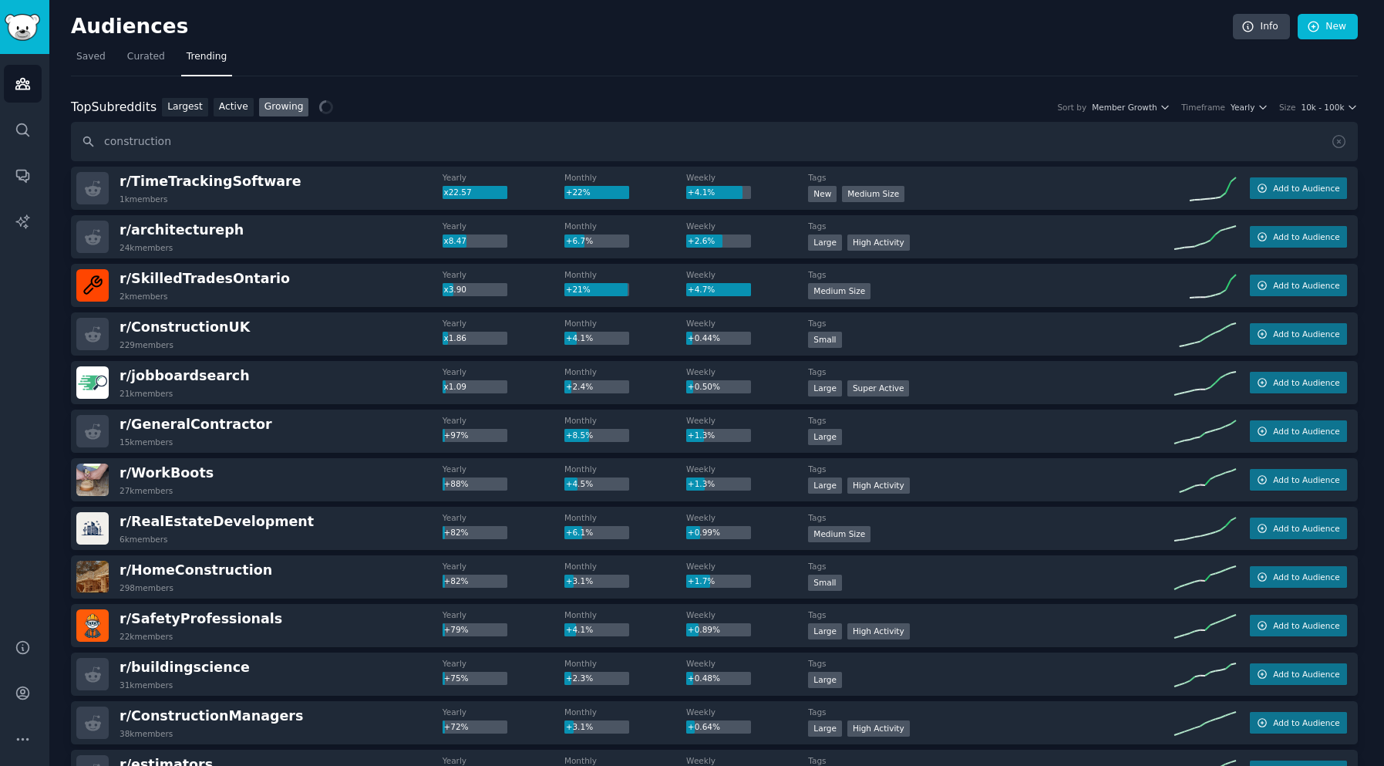
scroll to position [5, 4]
click at [1246, 111] on div "Top Subreddits Top Subreddits Largest Active Growing Sort by Member Growth Time…" at bounding box center [715, 107] width 1287 height 19
click at [1246, 106] on span "Yearly" at bounding box center [1244, 107] width 24 height 11
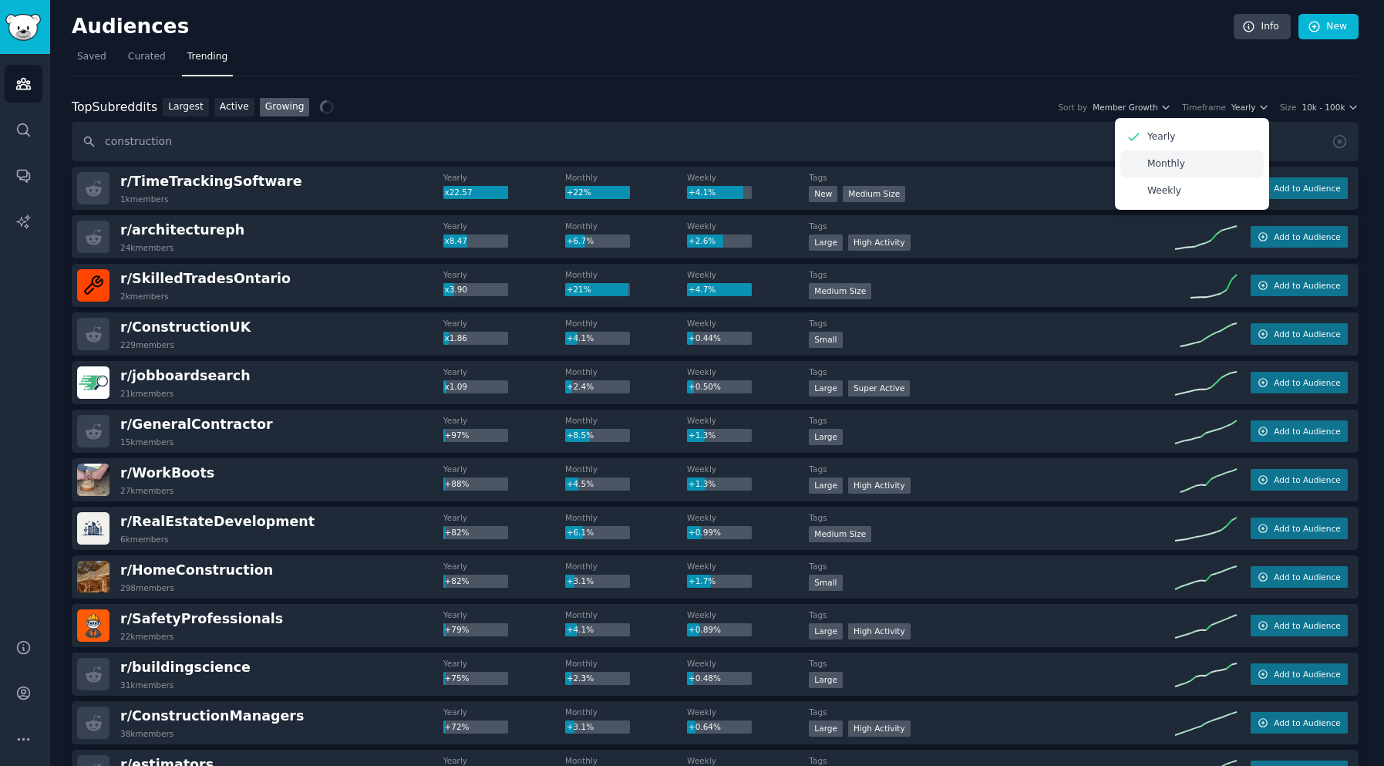
click at [1218, 155] on div "Monthly" at bounding box center [1192, 163] width 143 height 27
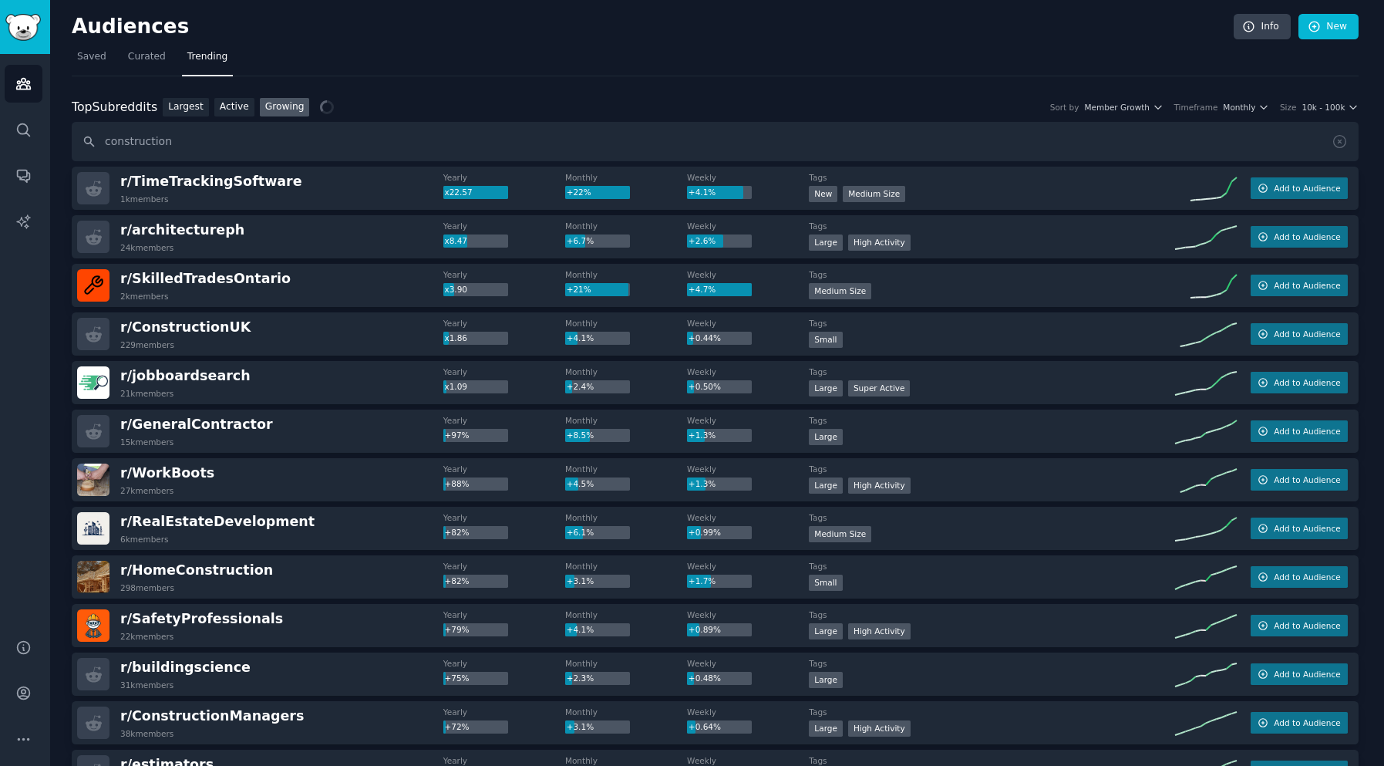
scroll to position [5, 0]
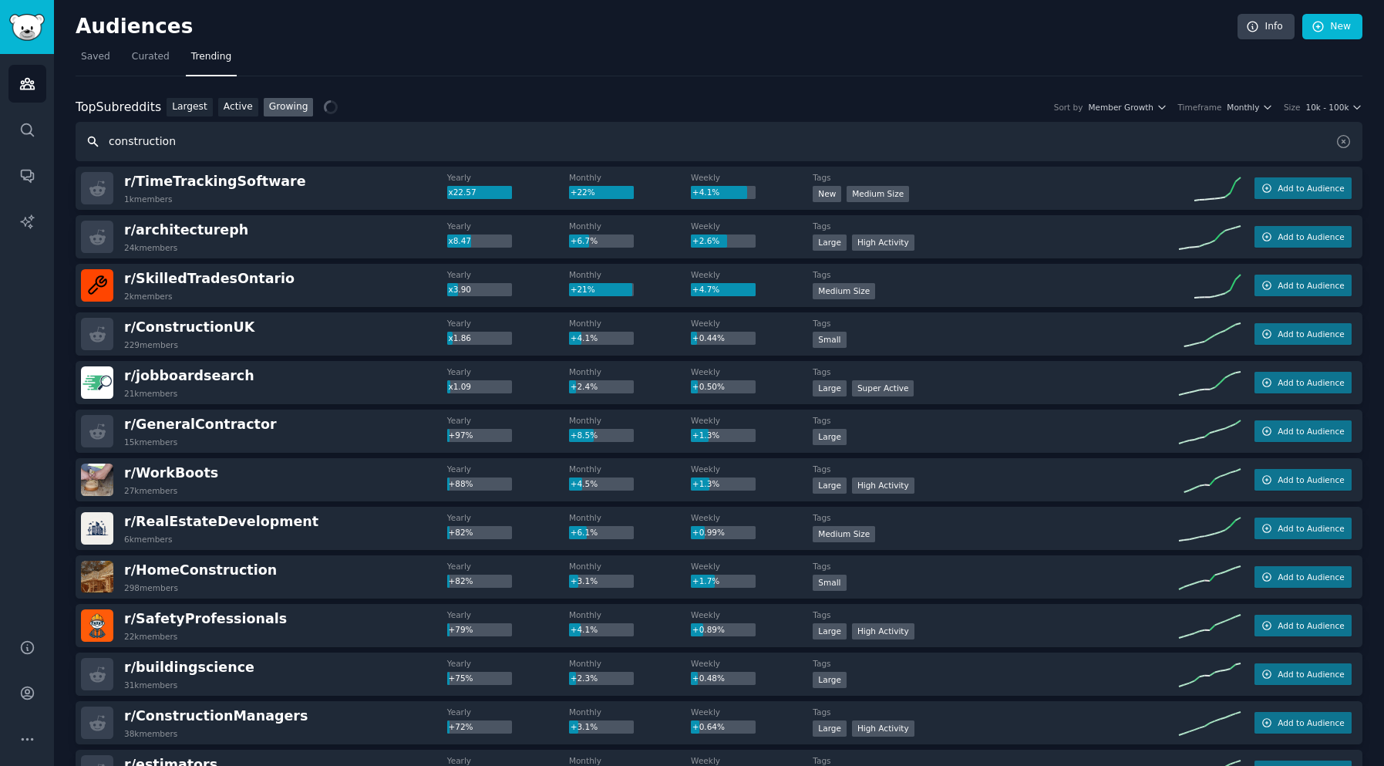
click at [217, 142] on input "construction" at bounding box center [719, 141] width 1287 height 39
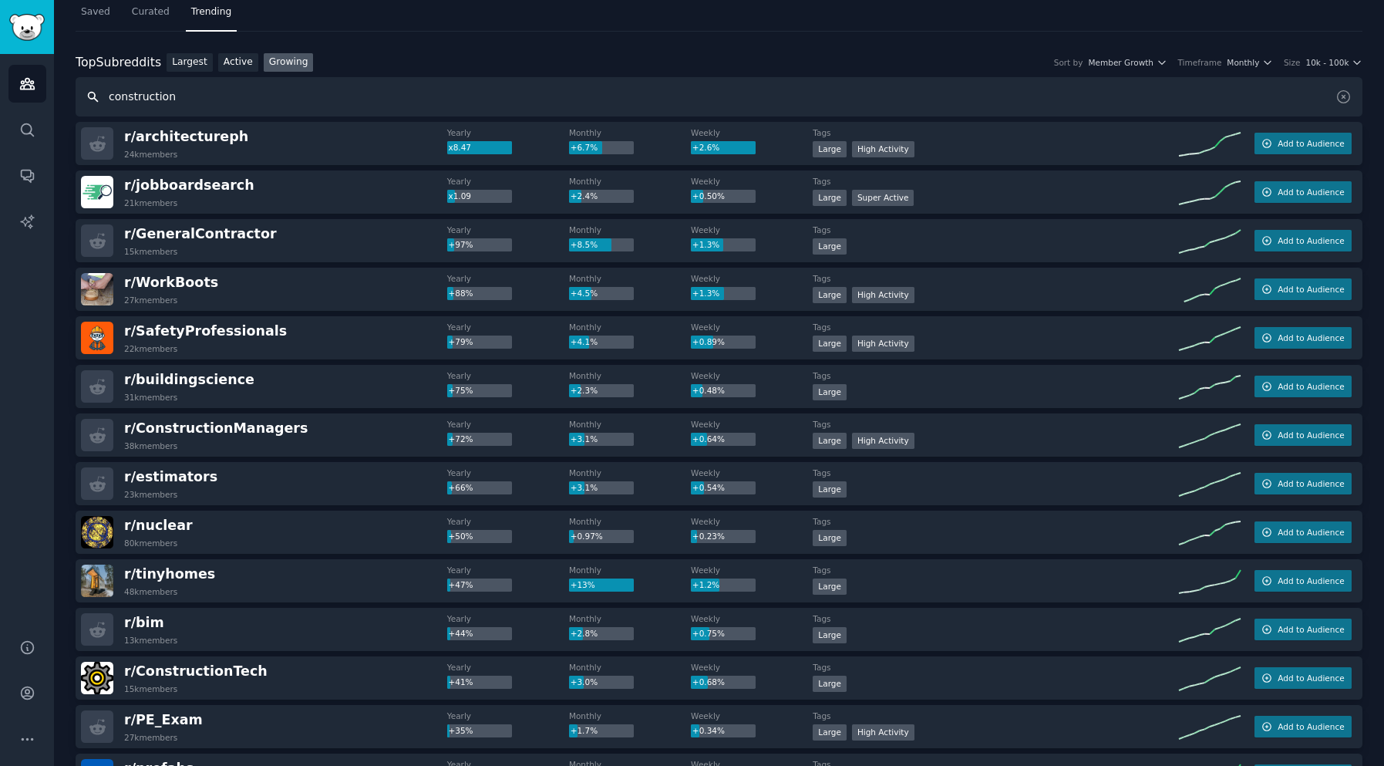
scroll to position [0, 0]
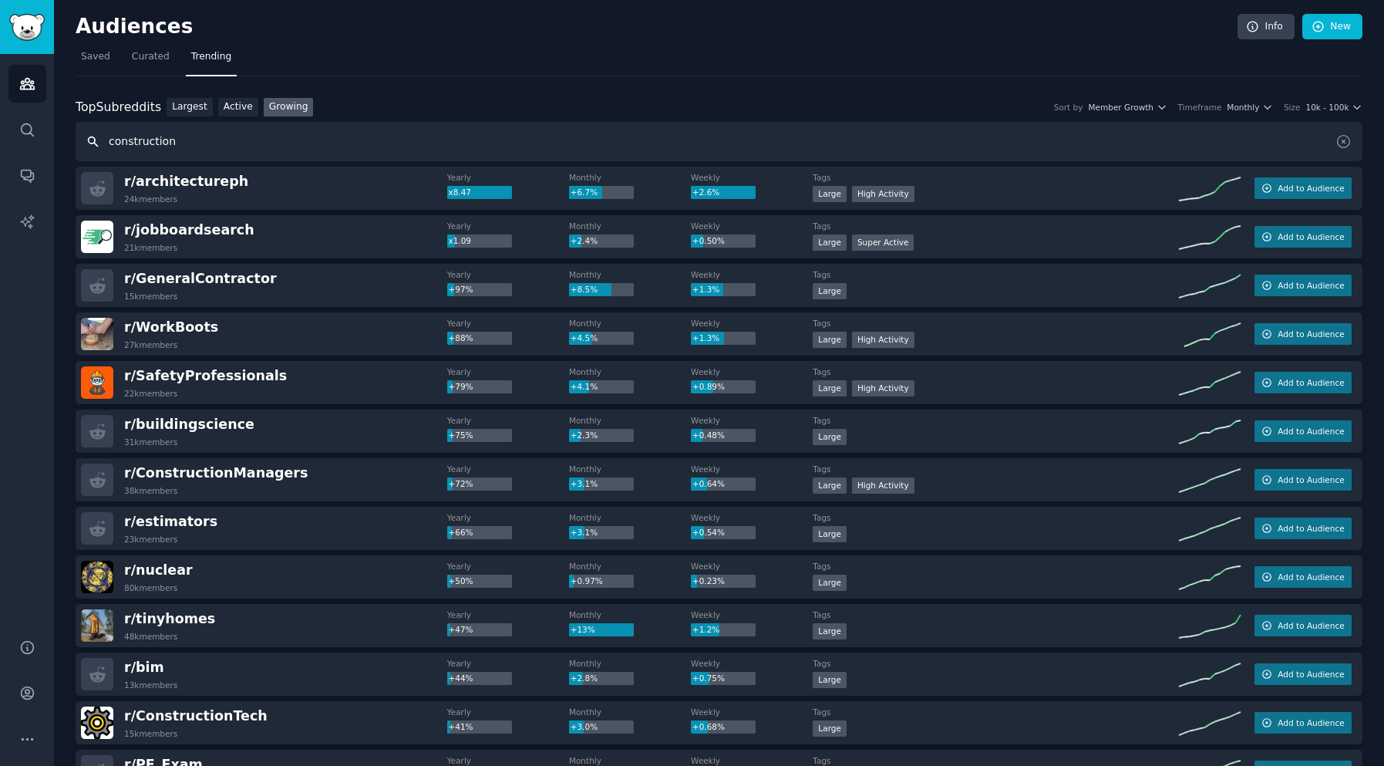
click at [178, 144] on input "construction" at bounding box center [719, 141] width 1287 height 39
